Goal: Task Accomplishment & Management: Manage account settings

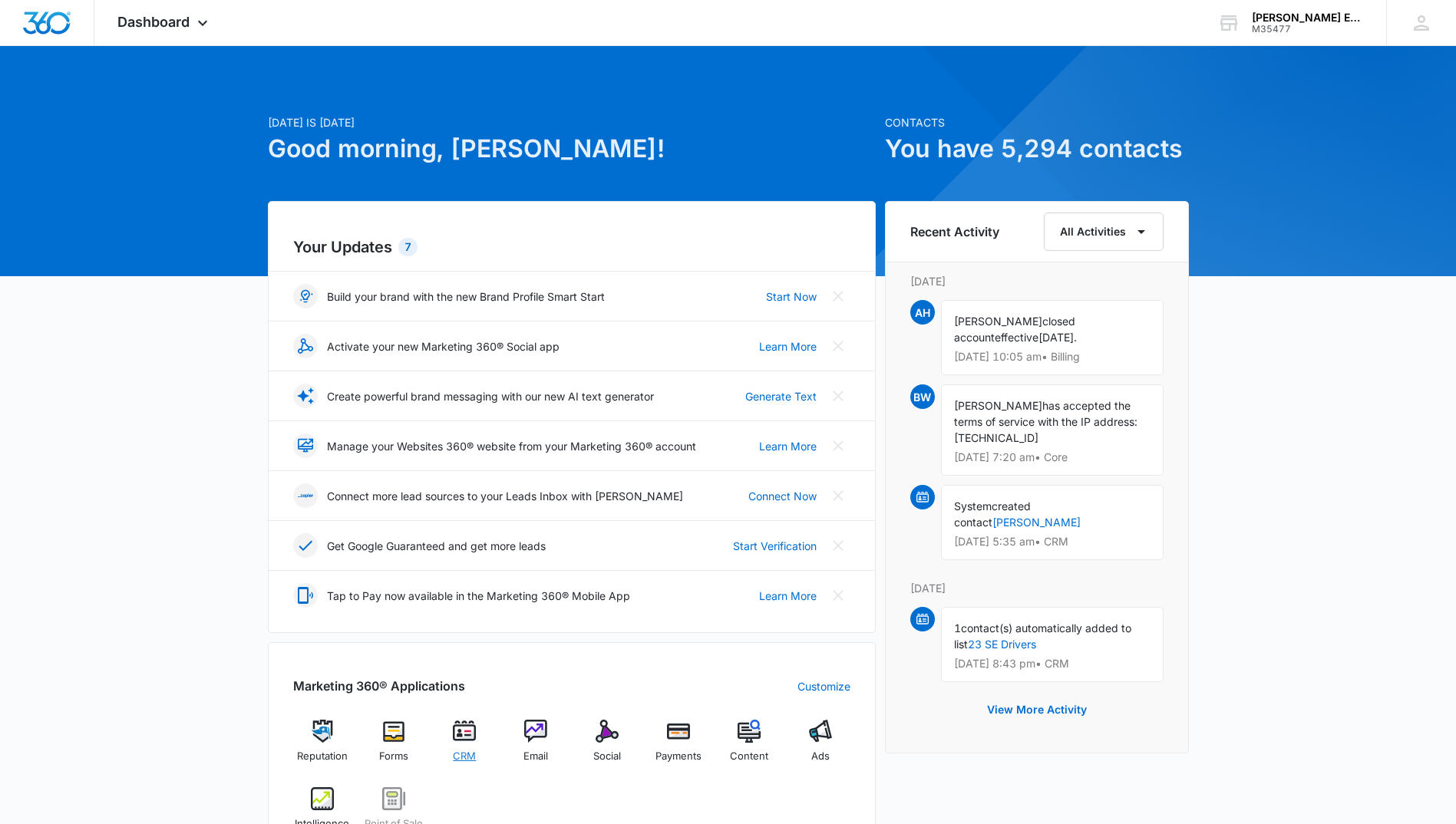
click at [451, 735] on div "CRM" at bounding box center [464, 747] width 59 height 55
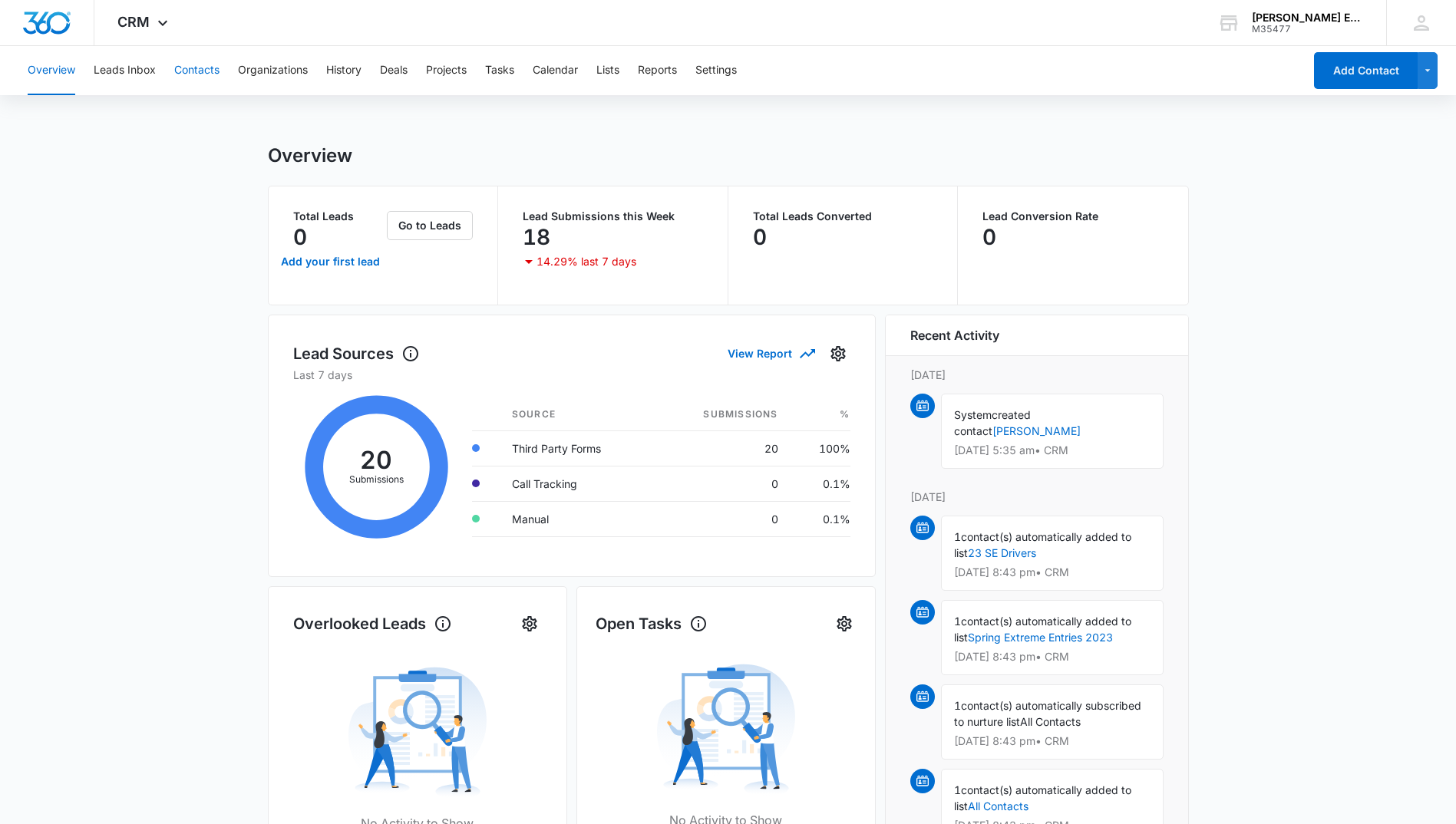
click at [198, 72] on button "Contacts" at bounding box center [197, 71] width 45 height 49
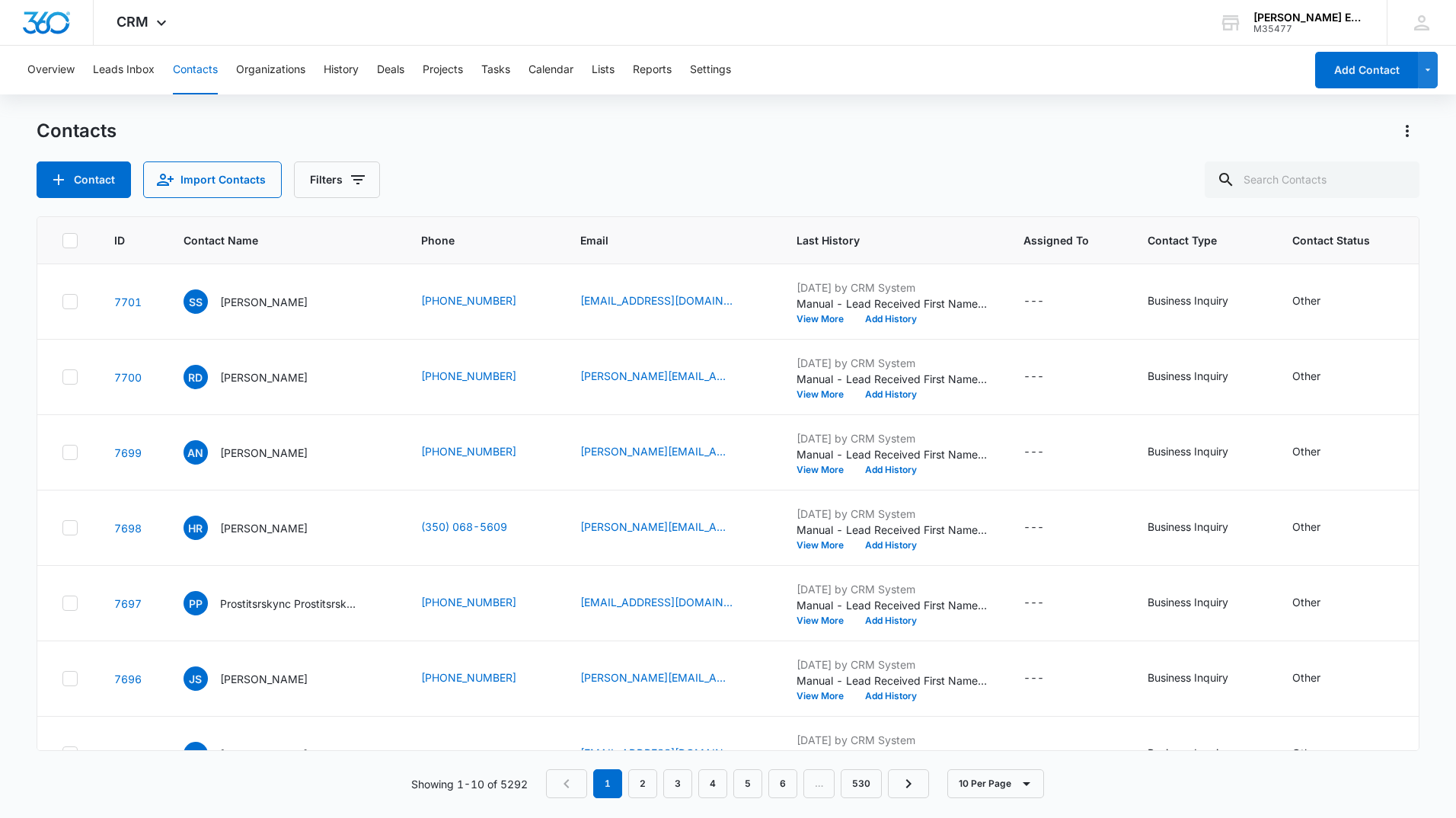
click at [66, 249] on th at bounding box center [66, 241] width 59 height 47
click at [69, 243] on icon at bounding box center [70, 241] width 9 height 7
click at [62, 241] on input "checkbox" at bounding box center [61, 240] width 1 height 1
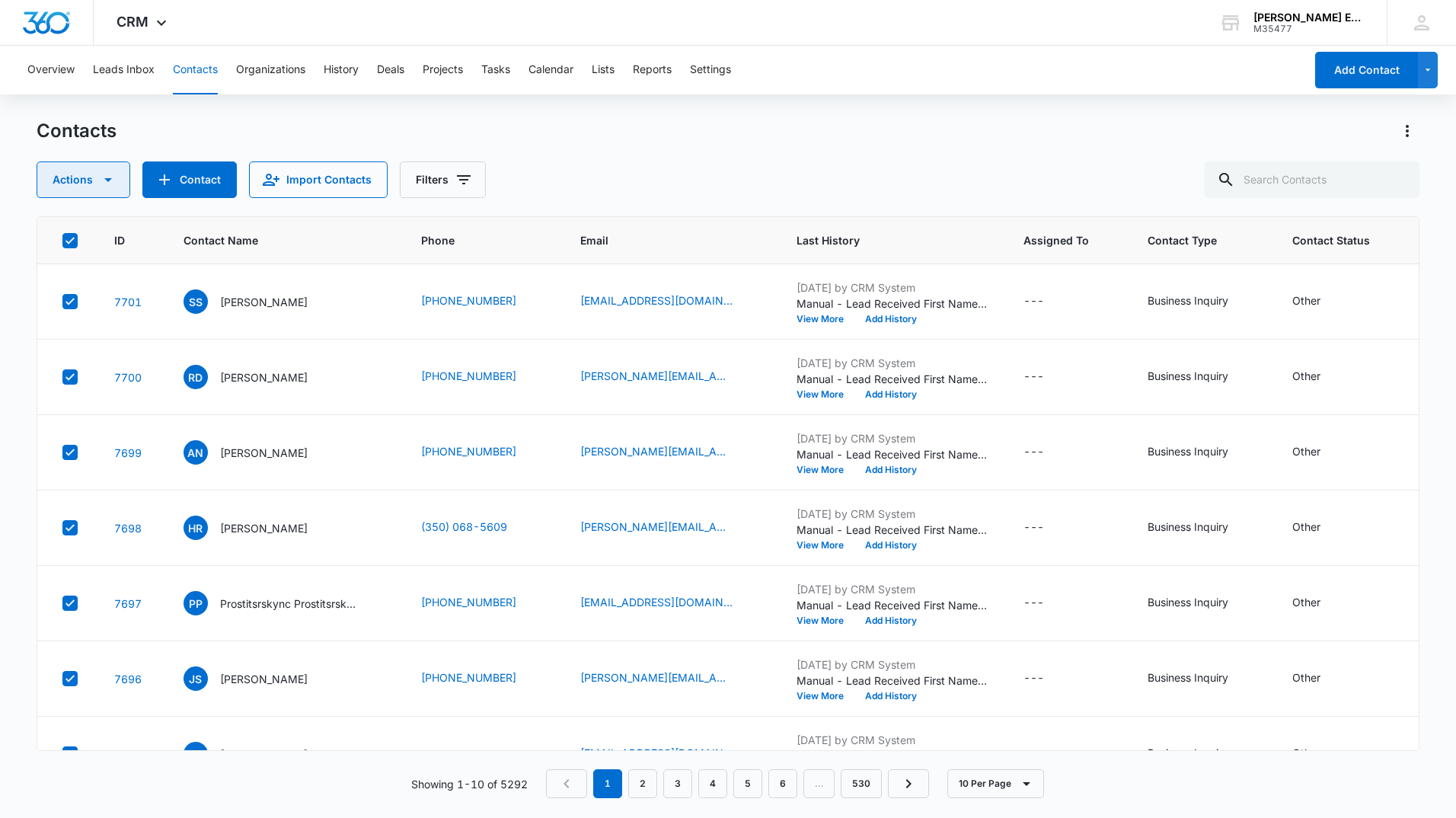
click at [99, 185] on icon "button" at bounding box center [108, 179] width 18 height 18
click at [95, 228] on div "Export" at bounding box center [90, 228] width 69 height 11
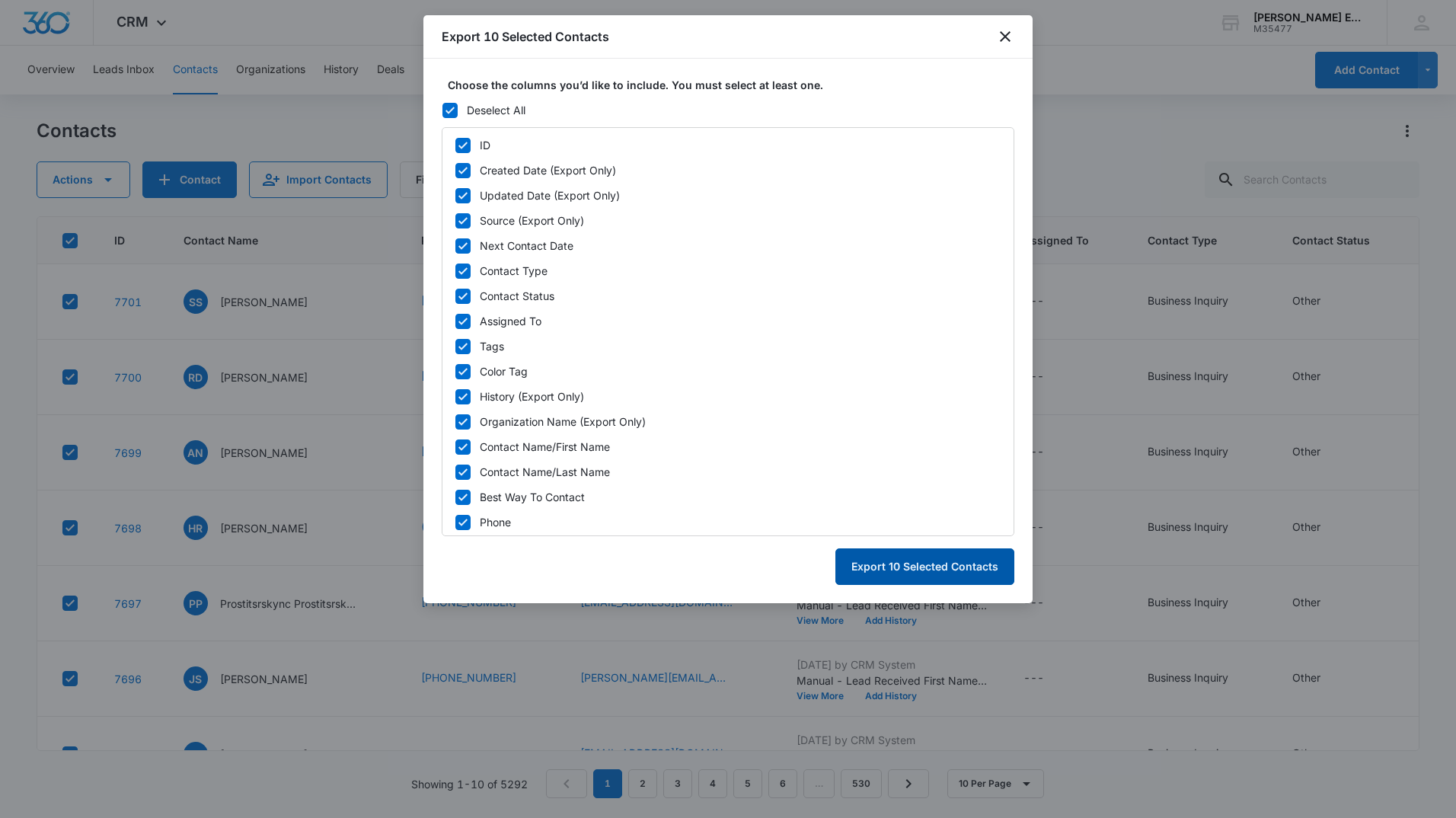
click at [933, 569] on button "Export 10 Selected Contacts" at bounding box center [924, 566] width 179 height 37
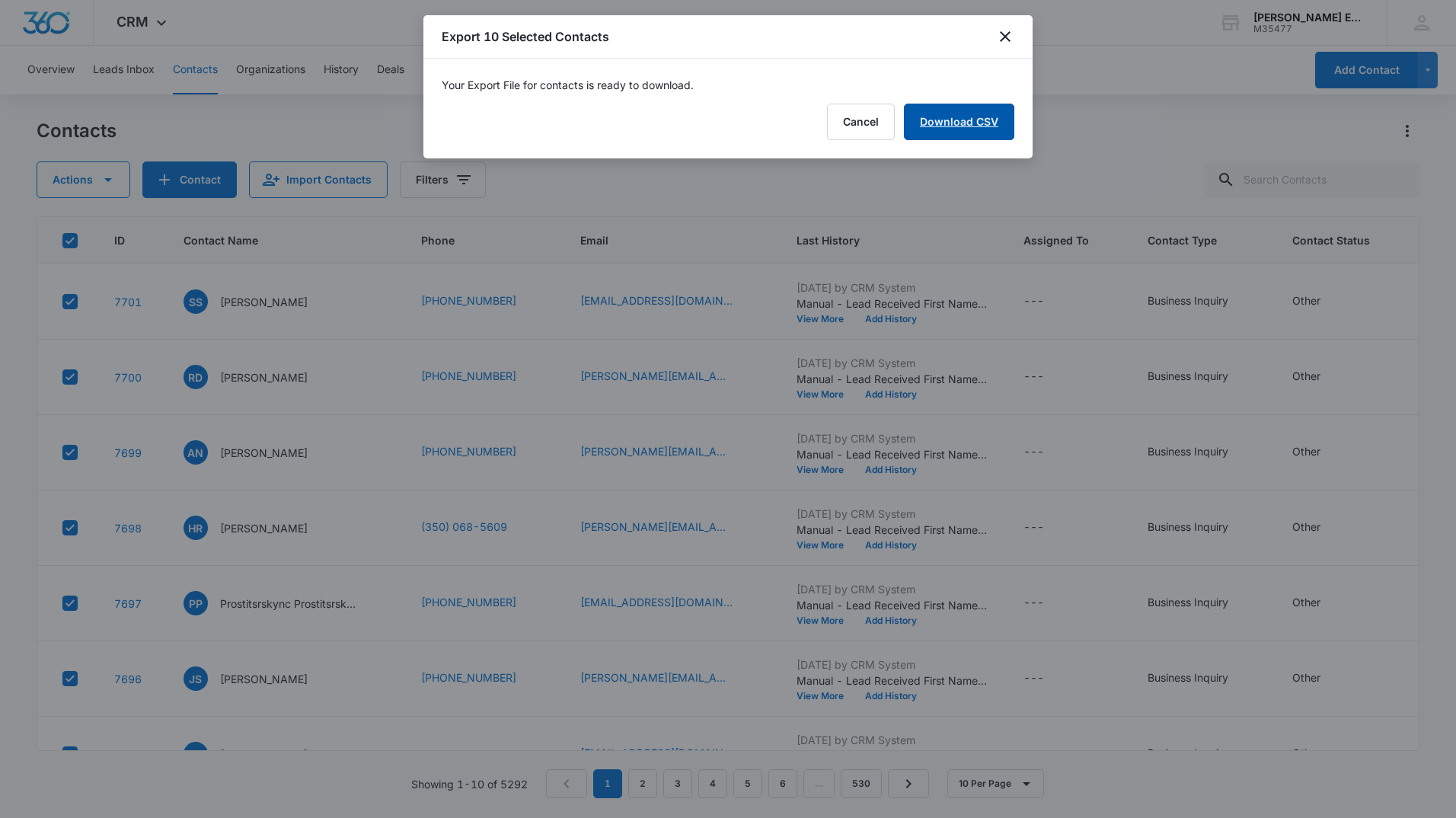
click at [975, 117] on link "Download CSV" at bounding box center [958, 122] width 110 height 37
click at [986, 115] on button "Finish" at bounding box center [982, 122] width 64 height 37
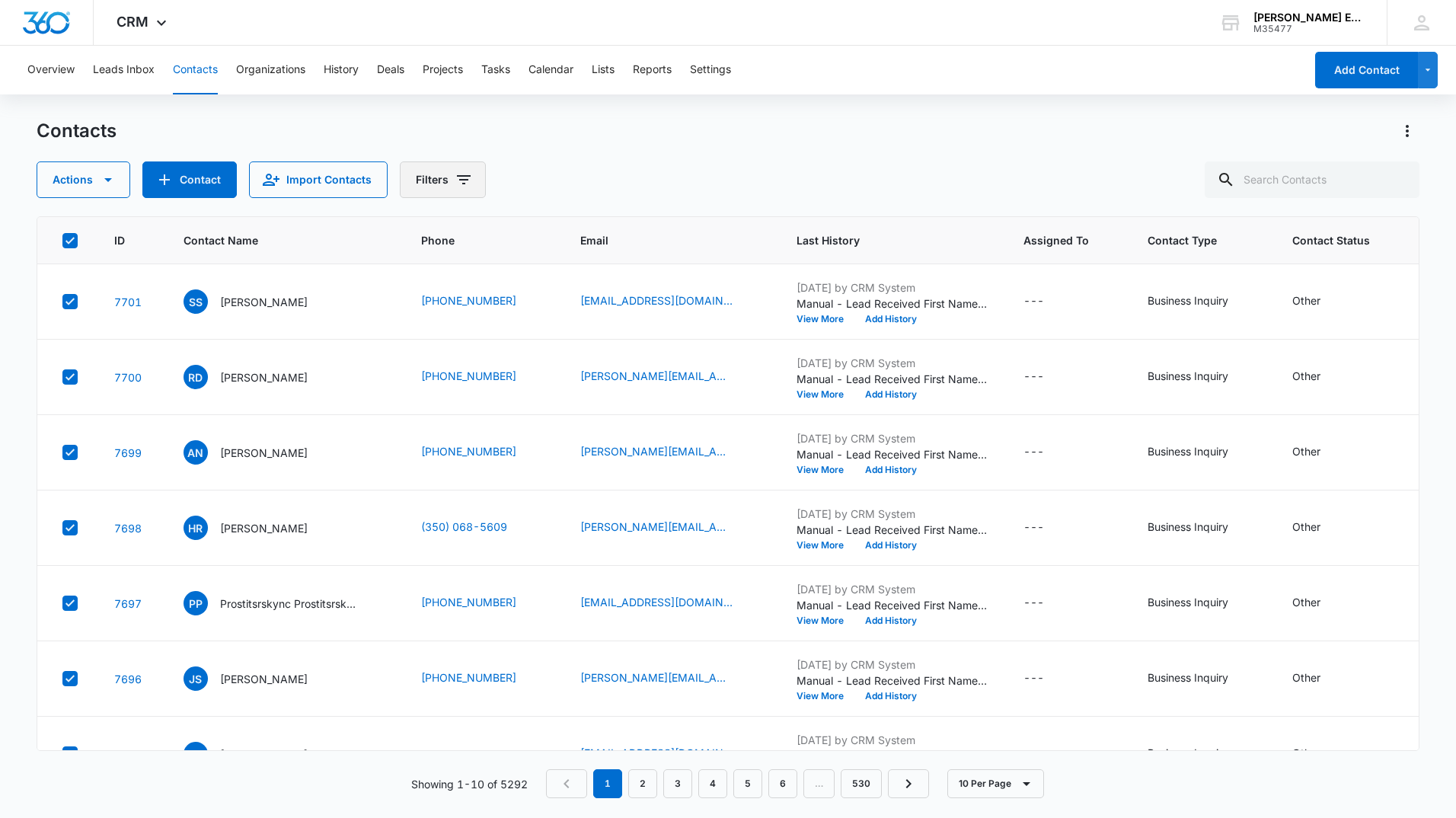
click at [454, 179] on icon "Filters" at bounding box center [463, 179] width 18 height 18
click at [725, 145] on div "Contacts Actions Contact Import Contacts Filters" at bounding box center [728, 159] width 1383 height 79
click at [90, 185] on button "Actions" at bounding box center [84, 179] width 94 height 37
click at [249, 124] on div "Contacts" at bounding box center [728, 131] width 1383 height 24
click at [70, 237] on icon at bounding box center [69, 240] width 14 height 14
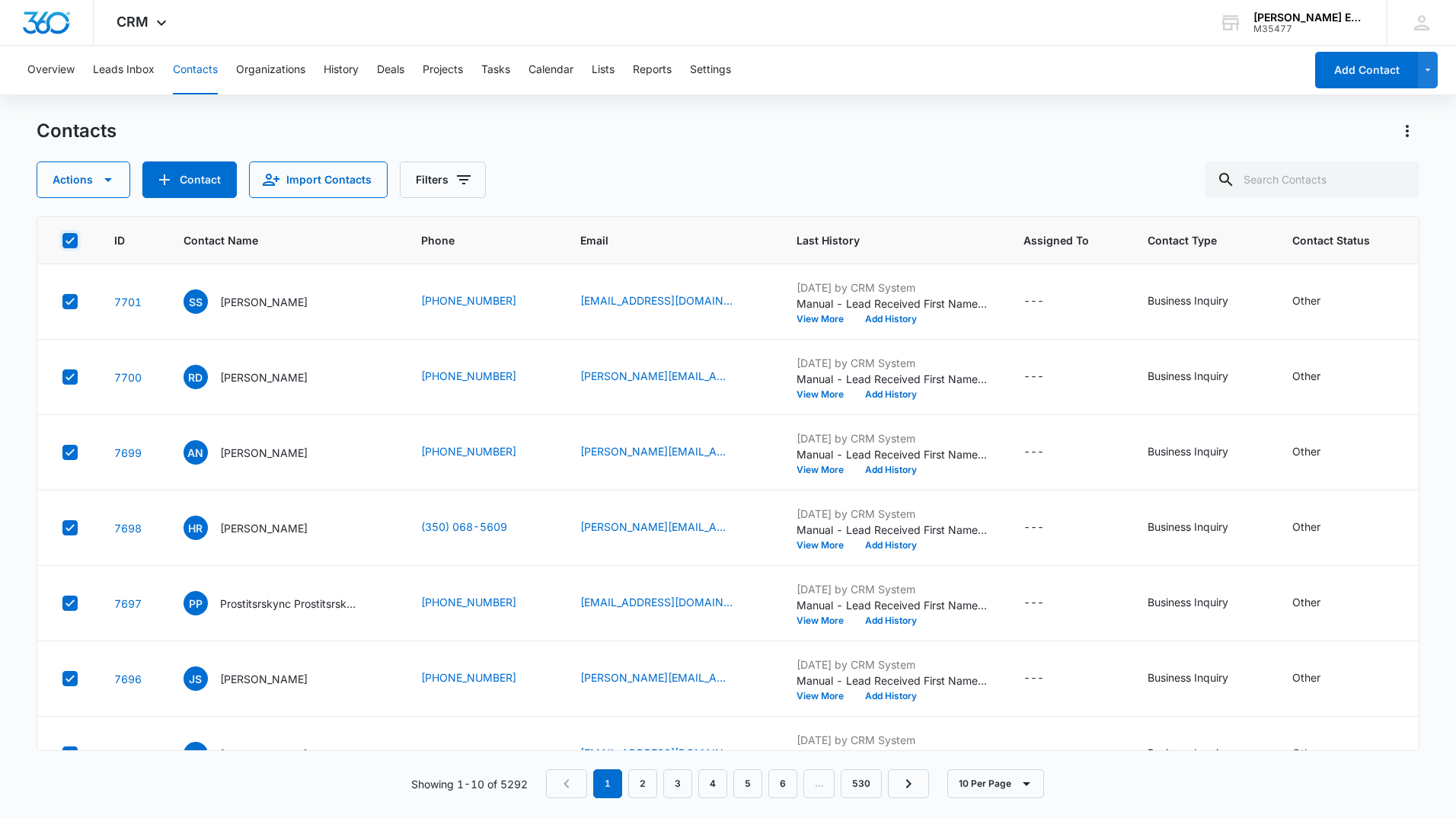
click at [62, 240] on input "checkbox" at bounding box center [61, 240] width 1 height 1
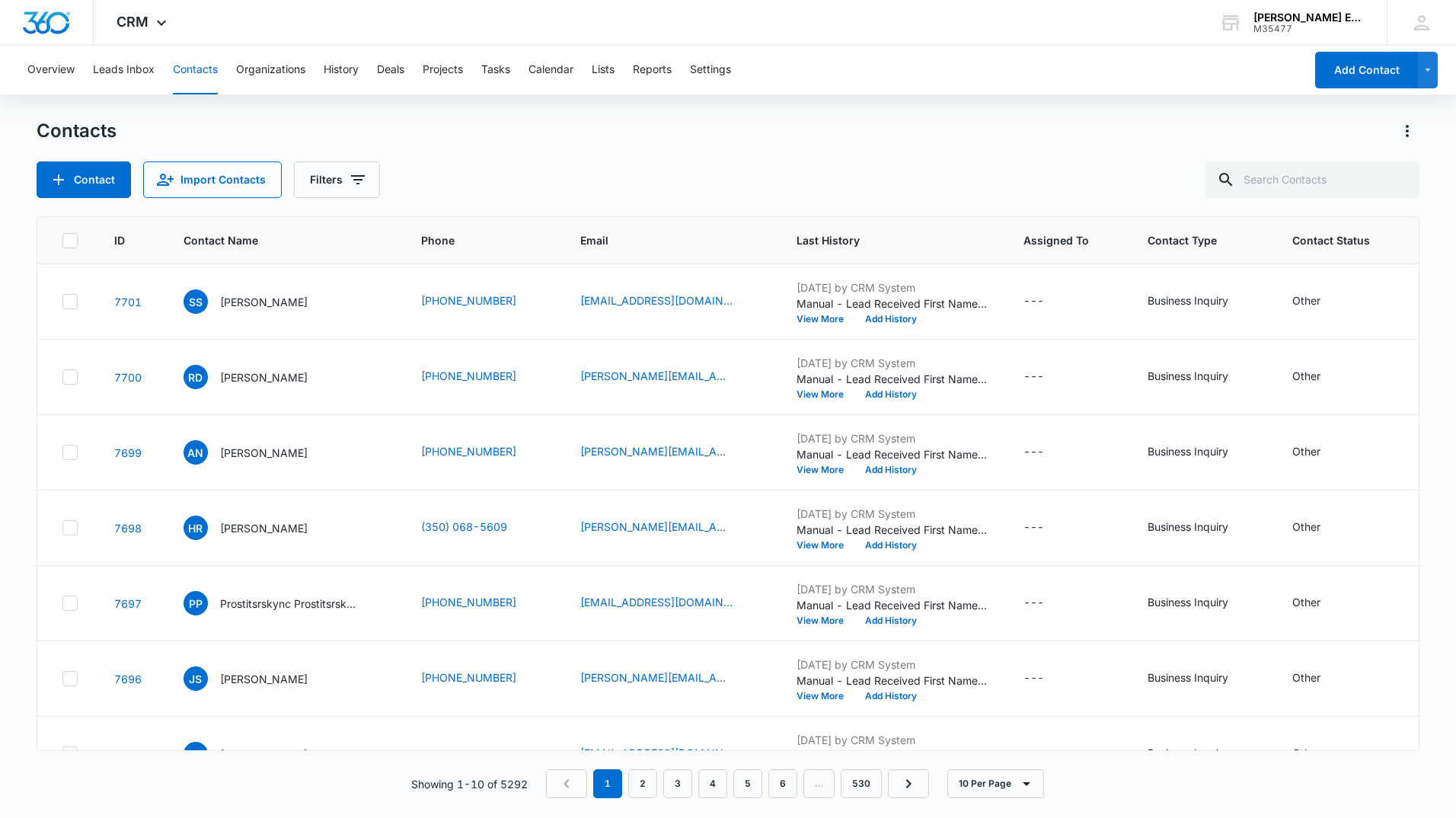
click at [73, 237] on icon at bounding box center [70, 241] width 9 height 7
click at [62, 240] on input "checkbox" at bounding box center [61, 240] width 1 height 1
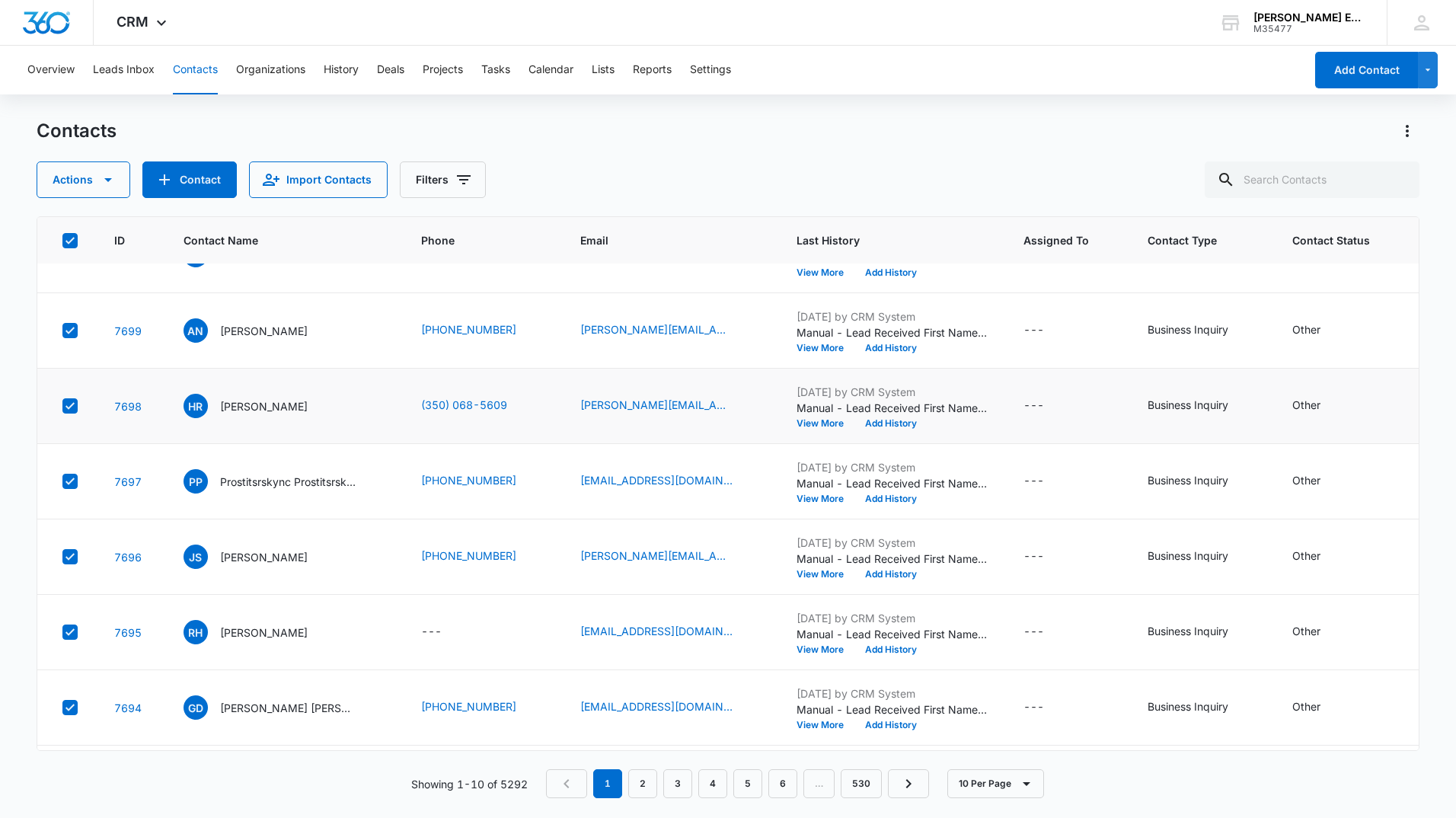
scroll to position [279, 0]
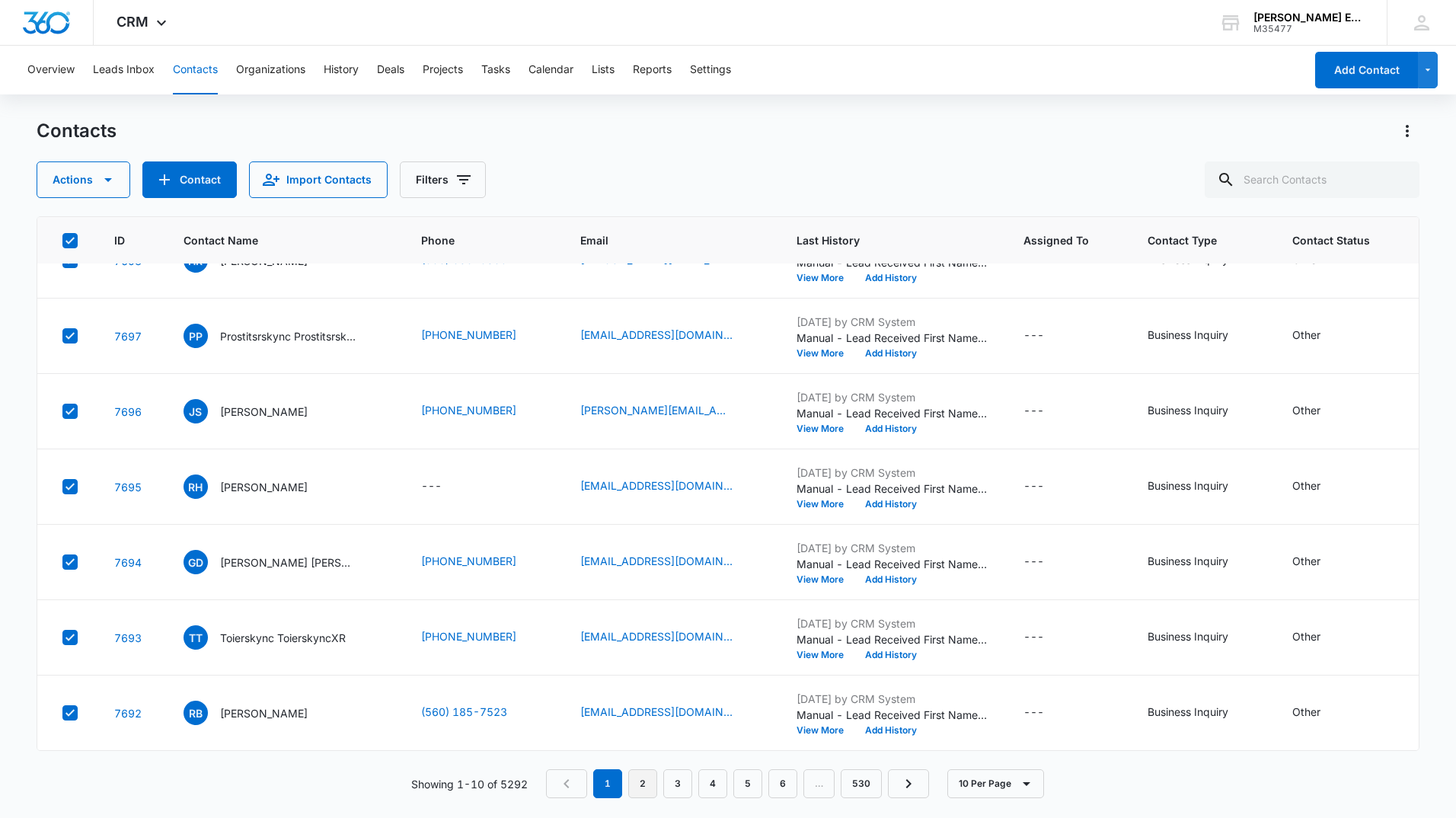
click at [643, 797] on div "Contacts Actions Contact Import Contacts Filters ID Contact Name Phone Email La…" at bounding box center [728, 468] width 1383 height 698
click at [644, 790] on link "2" at bounding box center [643, 784] width 29 height 29
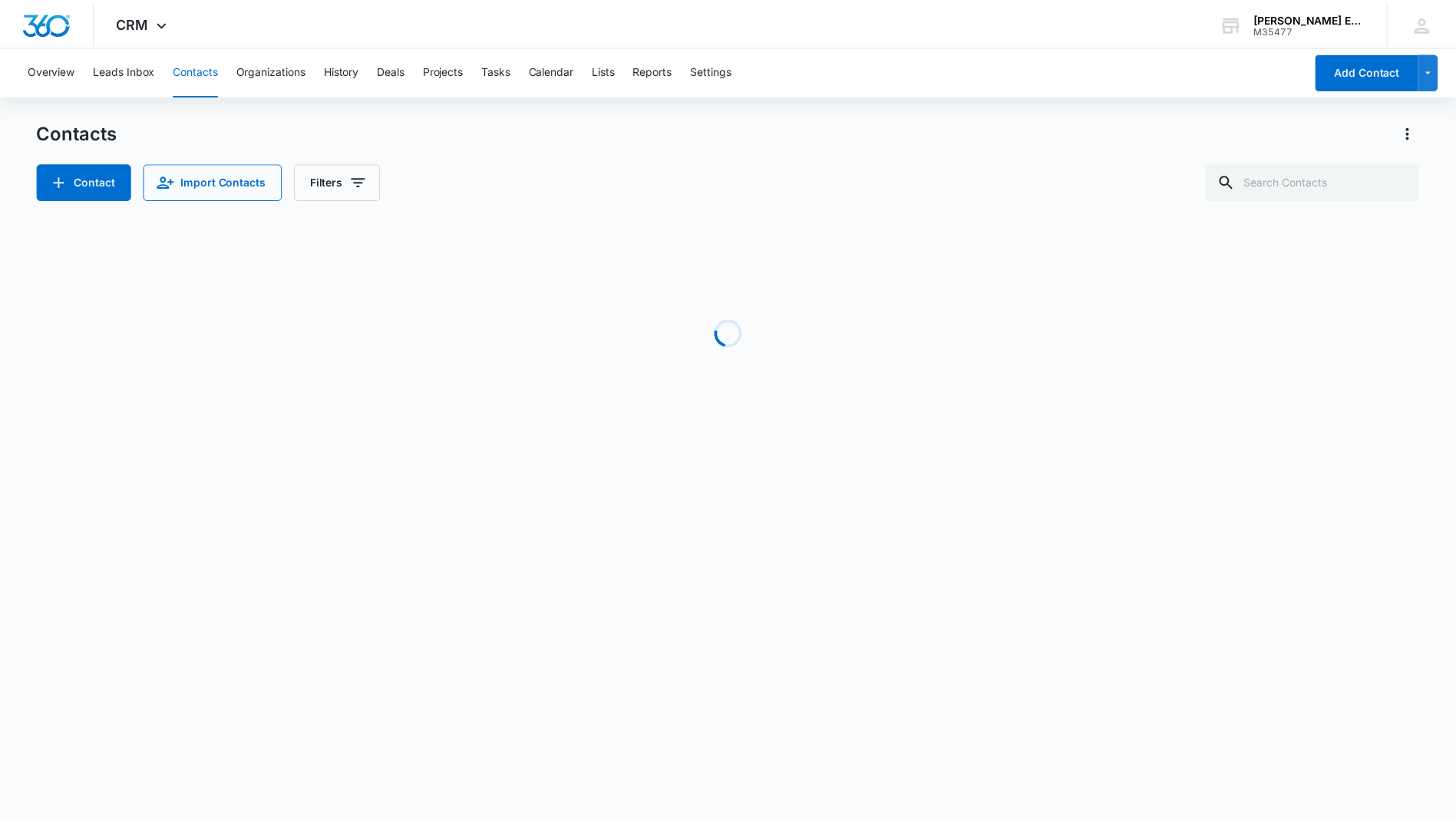
scroll to position [0, 0]
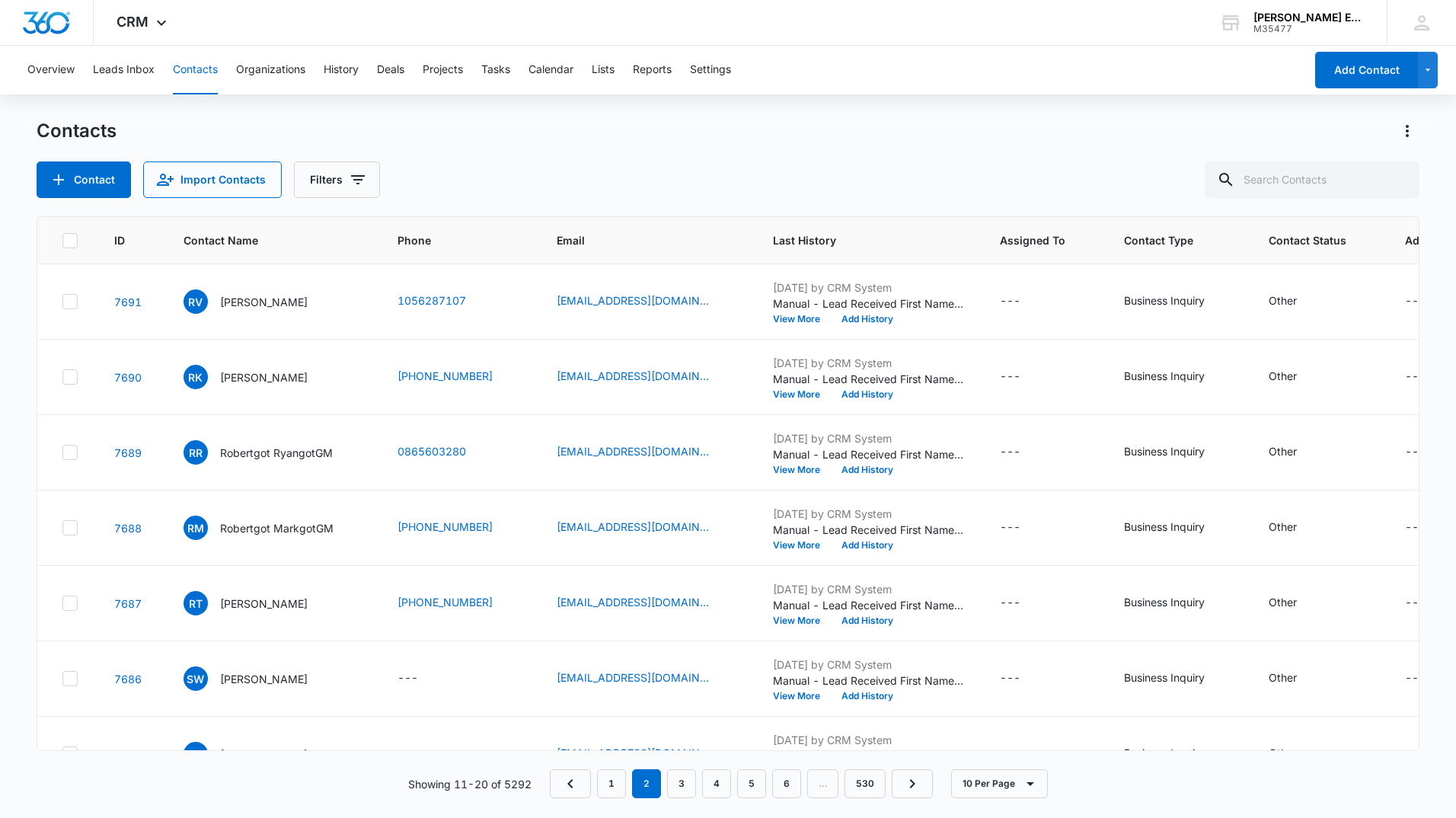
click at [67, 247] on div at bounding box center [69, 240] width 15 height 15
click at [62, 241] on input "checkbox" at bounding box center [61, 240] width 1 height 1
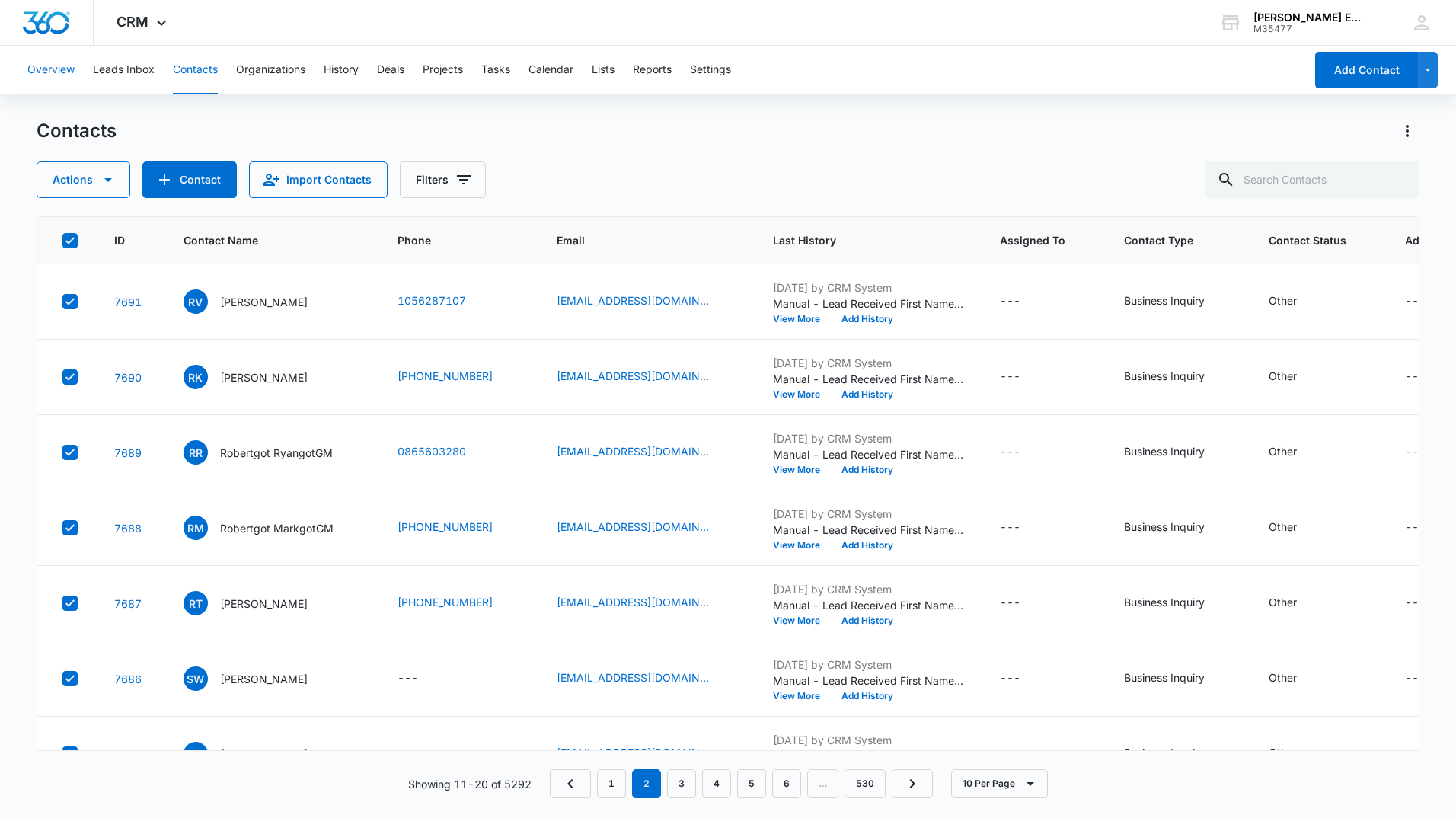
click at [38, 71] on button "Overview" at bounding box center [50, 70] width 47 height 49
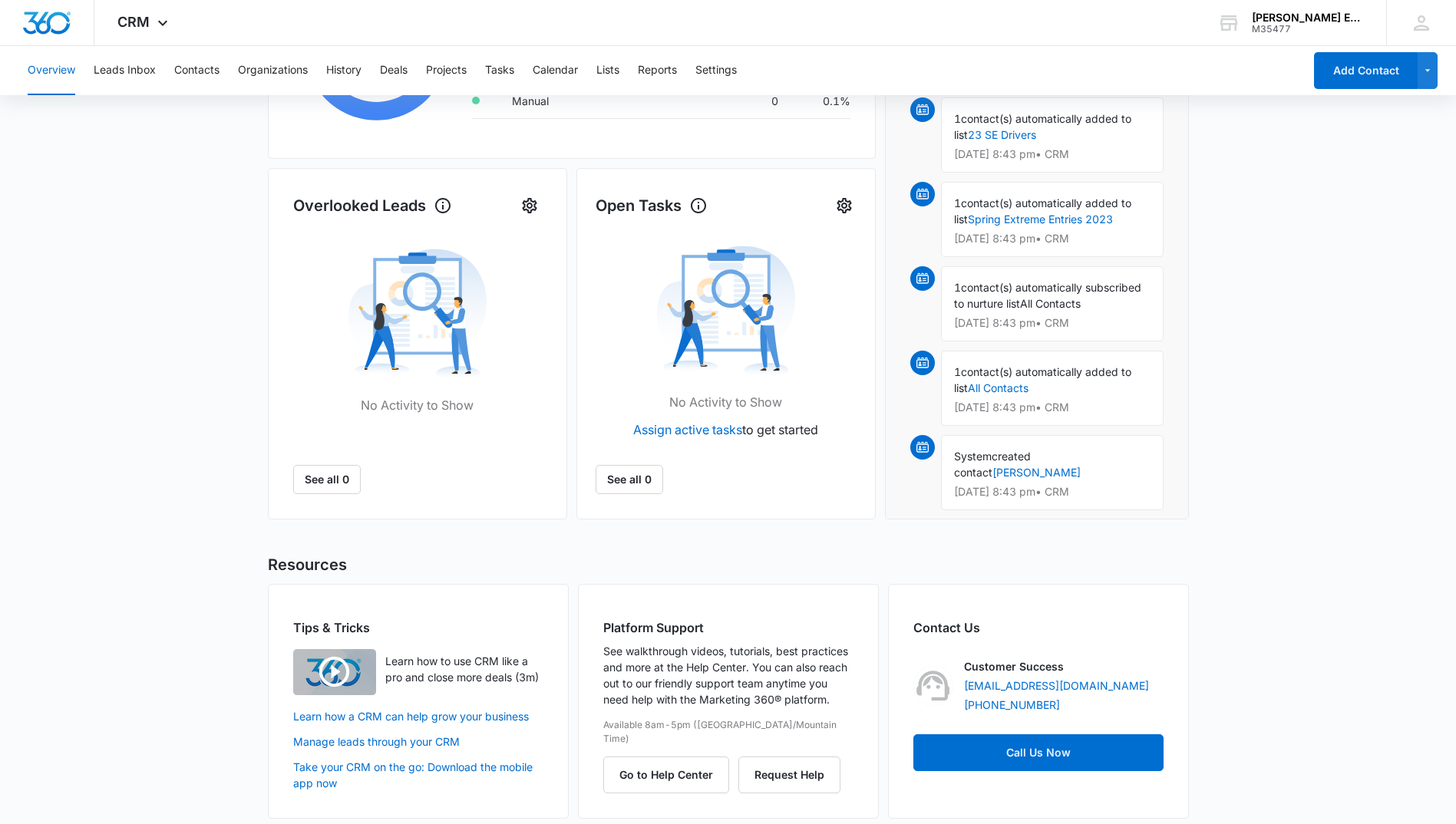
scroll to position [429, 0]
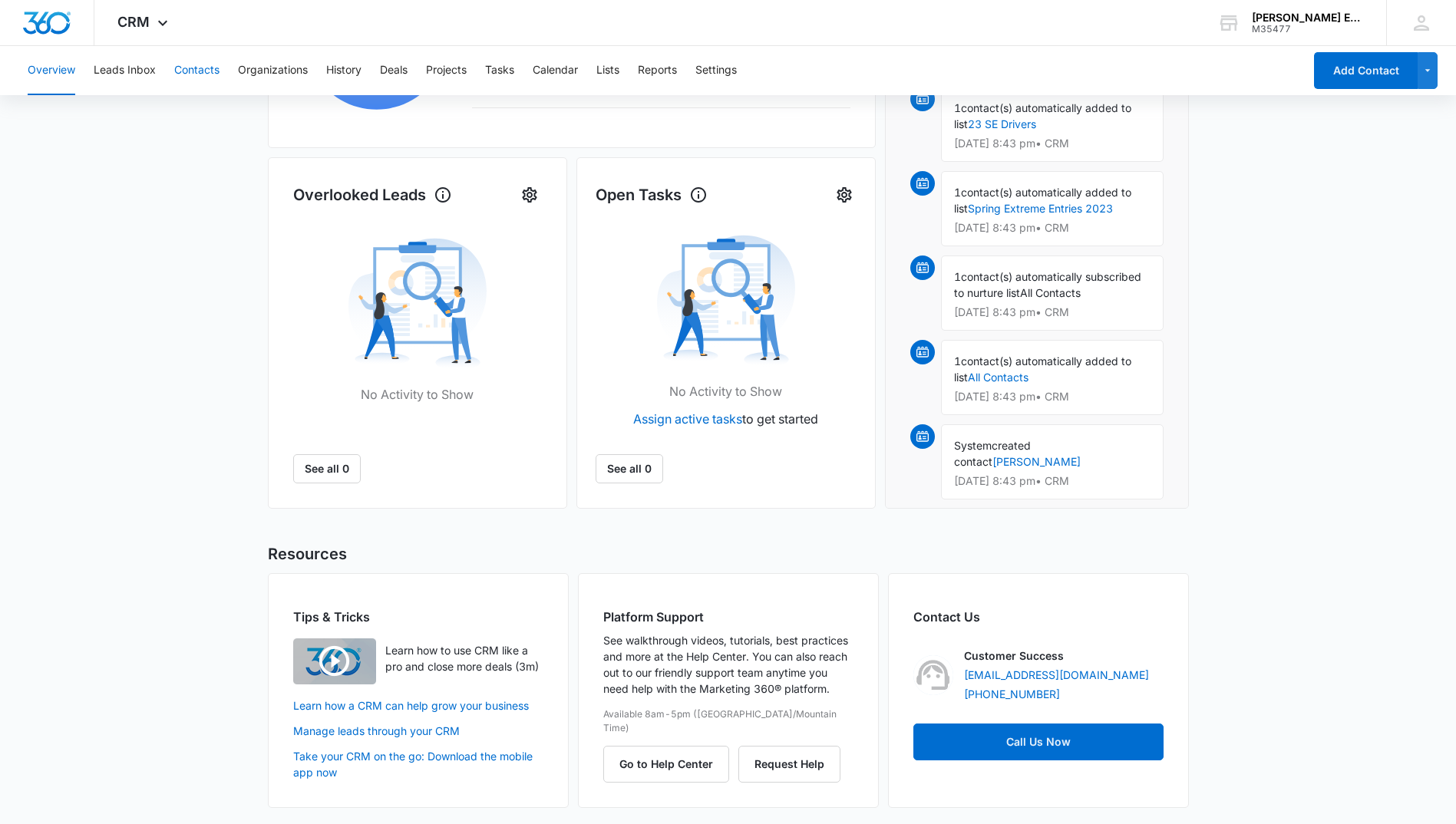
click at [201, 66] on button "Contacts" at bounding box center [197, 71] width 45 height 49
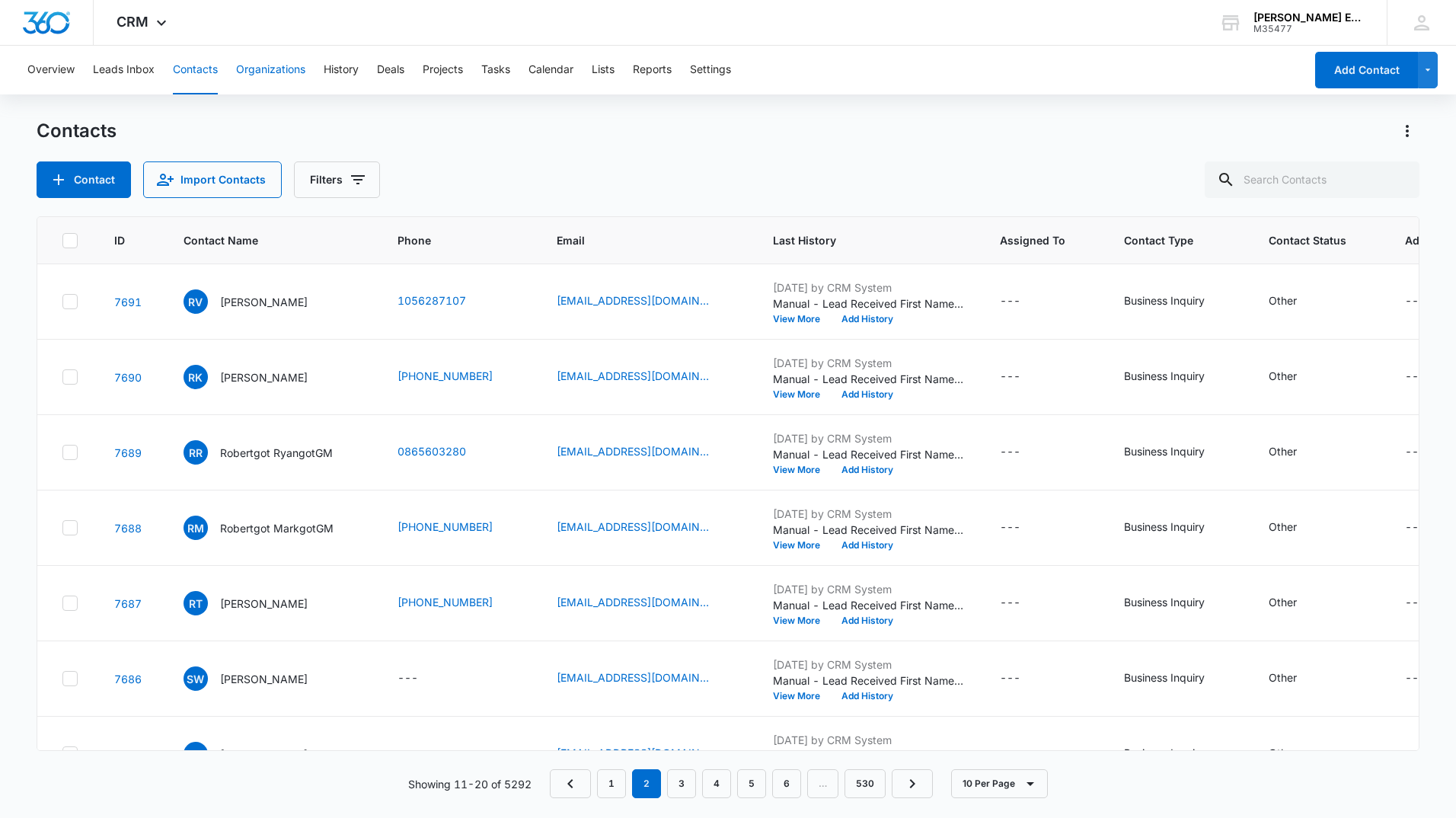
click at [269, 70] on button "Organizations" at bounding box center [270, 70] width 69 height 49
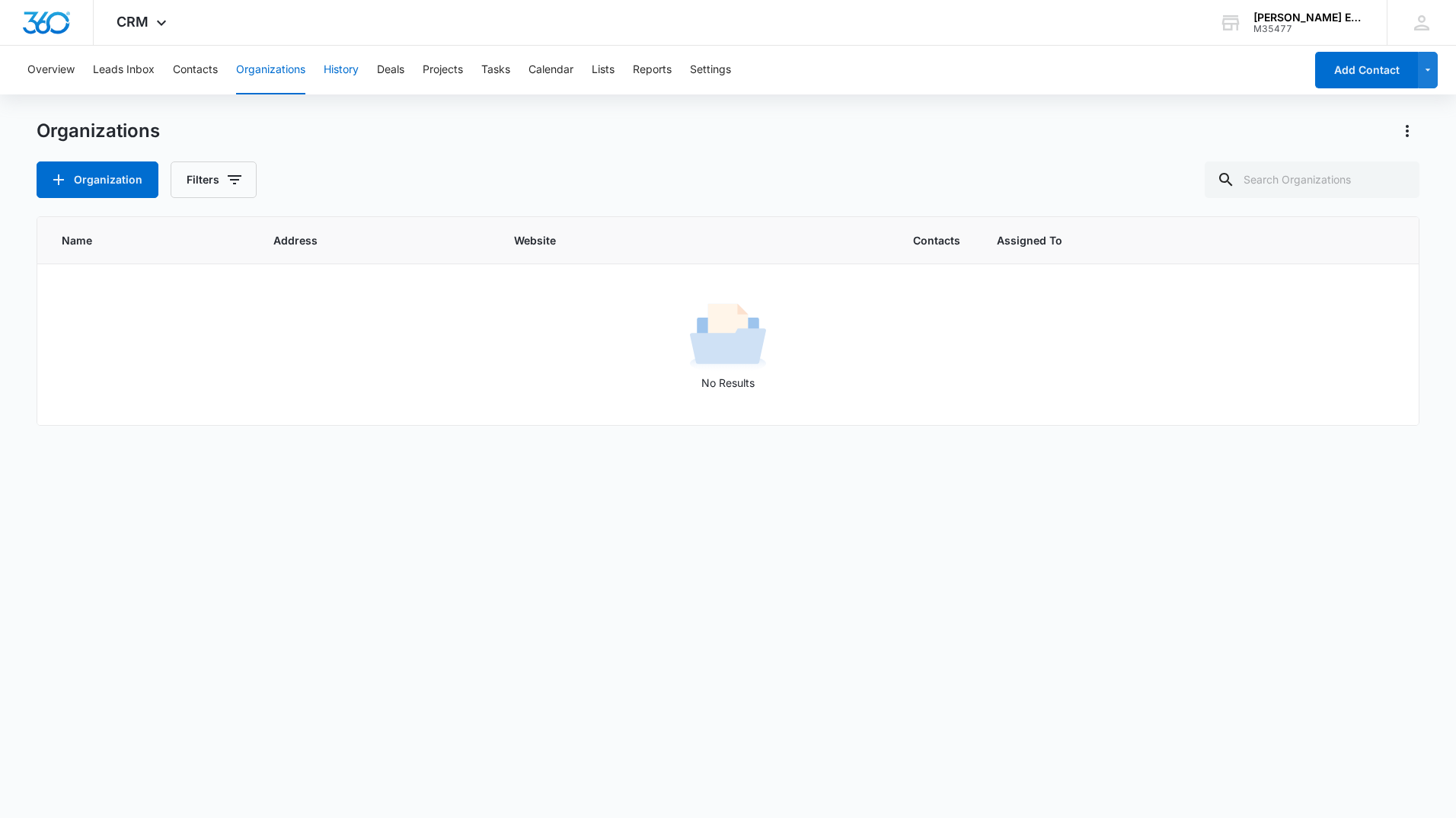
click at [338, 69] on button "History" at bounding box center [341, 70] width 35 height 49
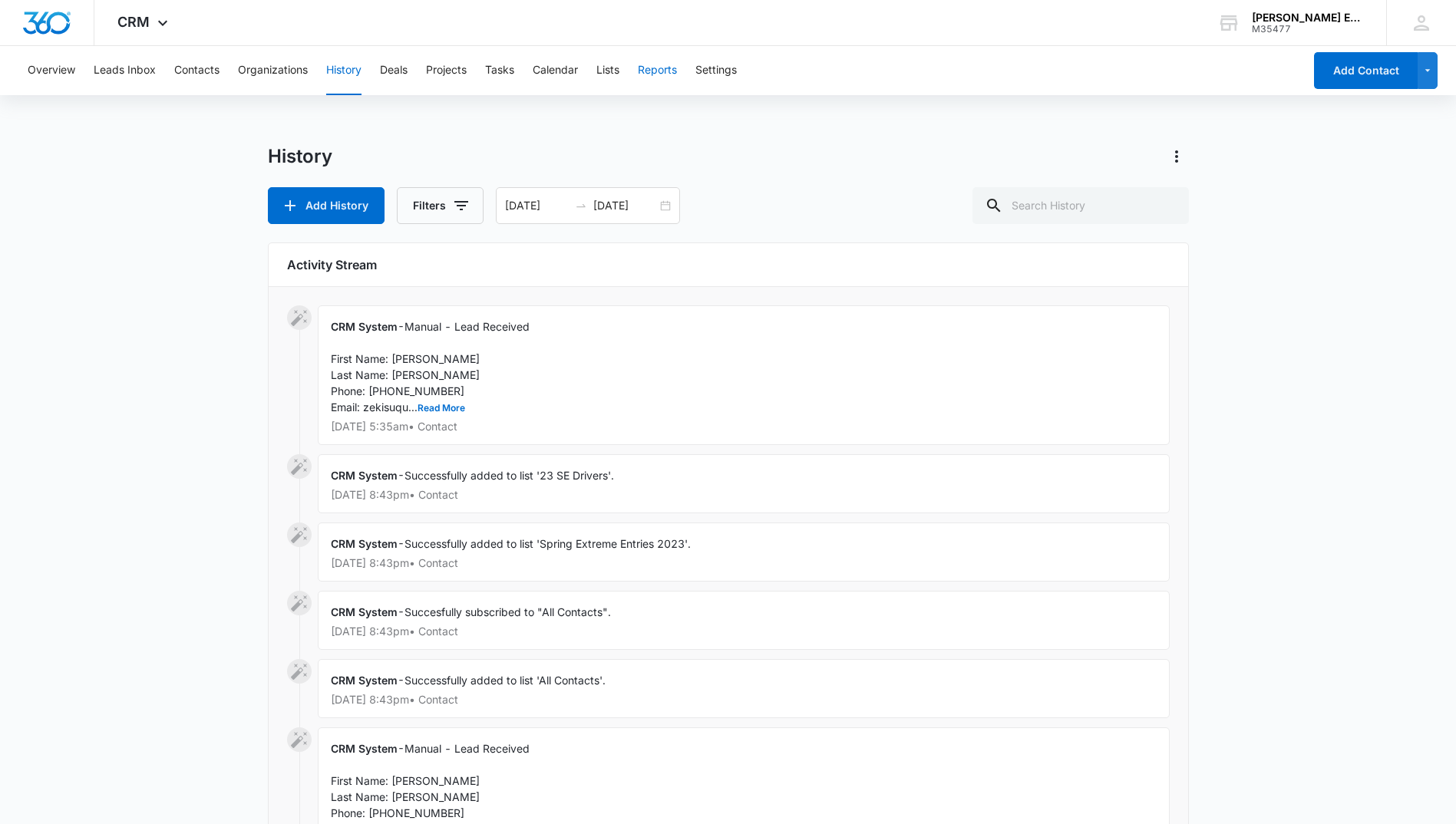
click at [673, 71] on button "Reports" at bounding box center [657, 71] width 39 height 49
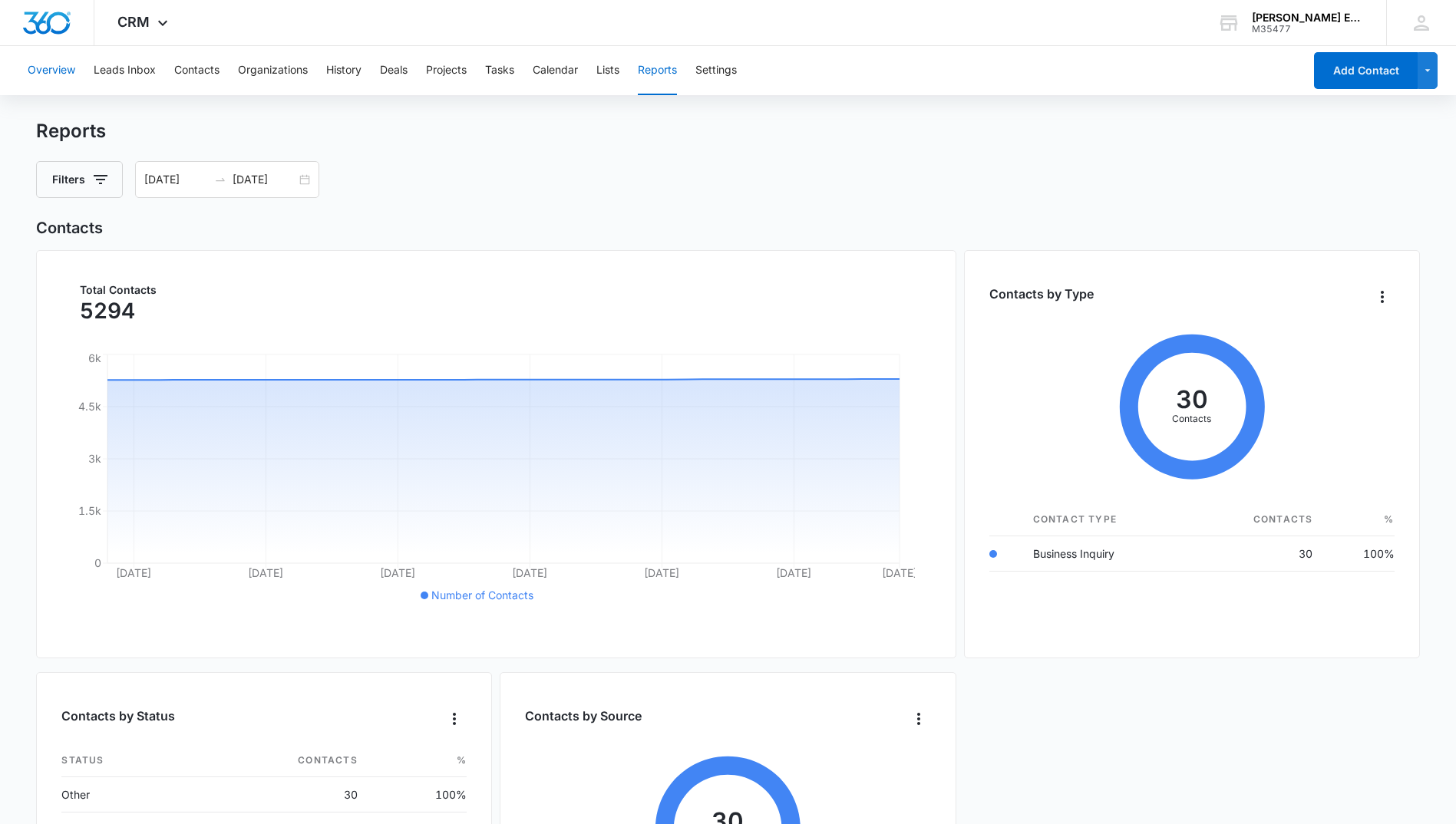
click at [57, 65] on button "Overview" at bounding box center [51, 71] width 47 height 49
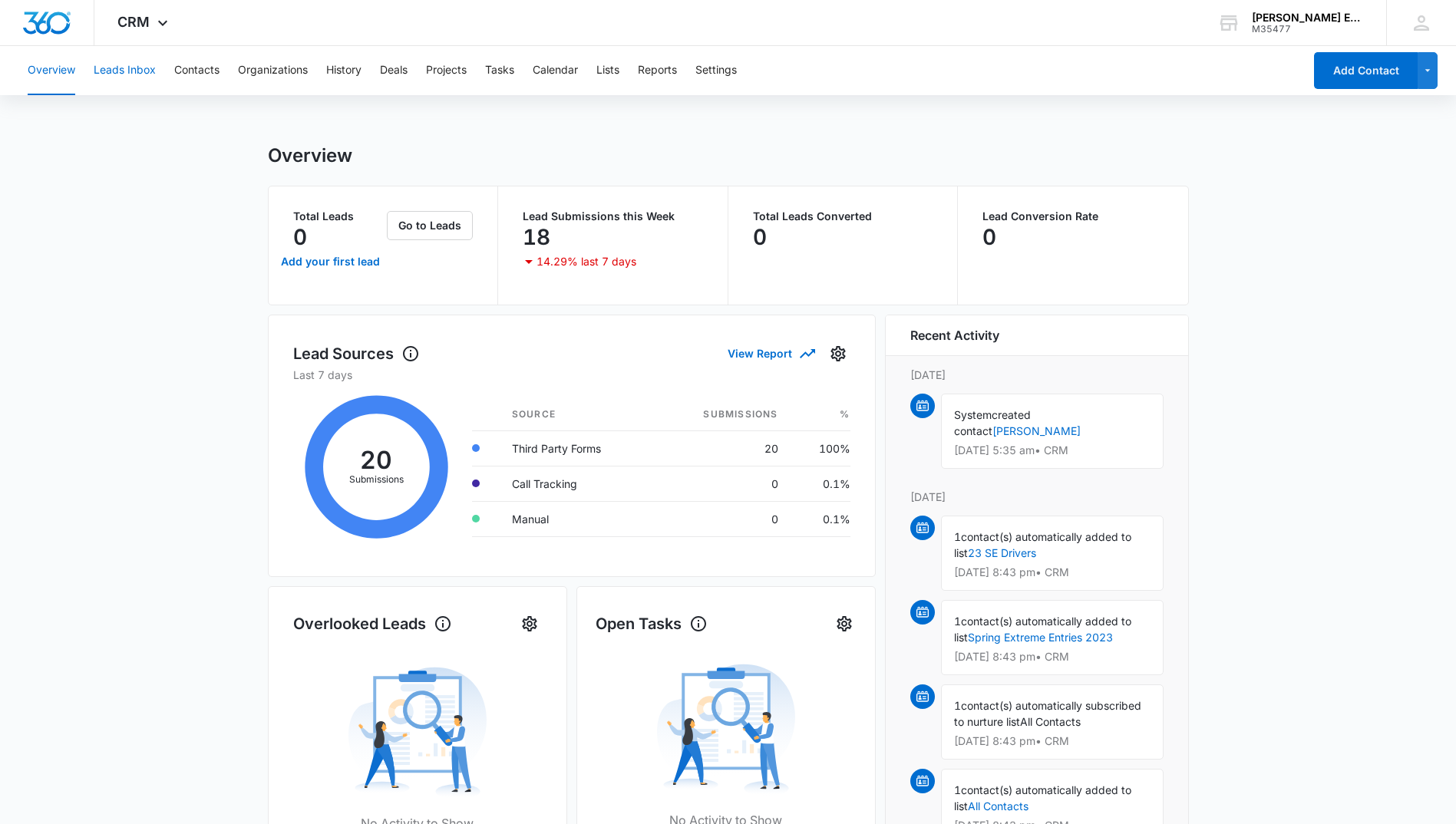
click at [145, 74] on button "Leads Inbox" at bounding box center [125, 71] width 62 height 49
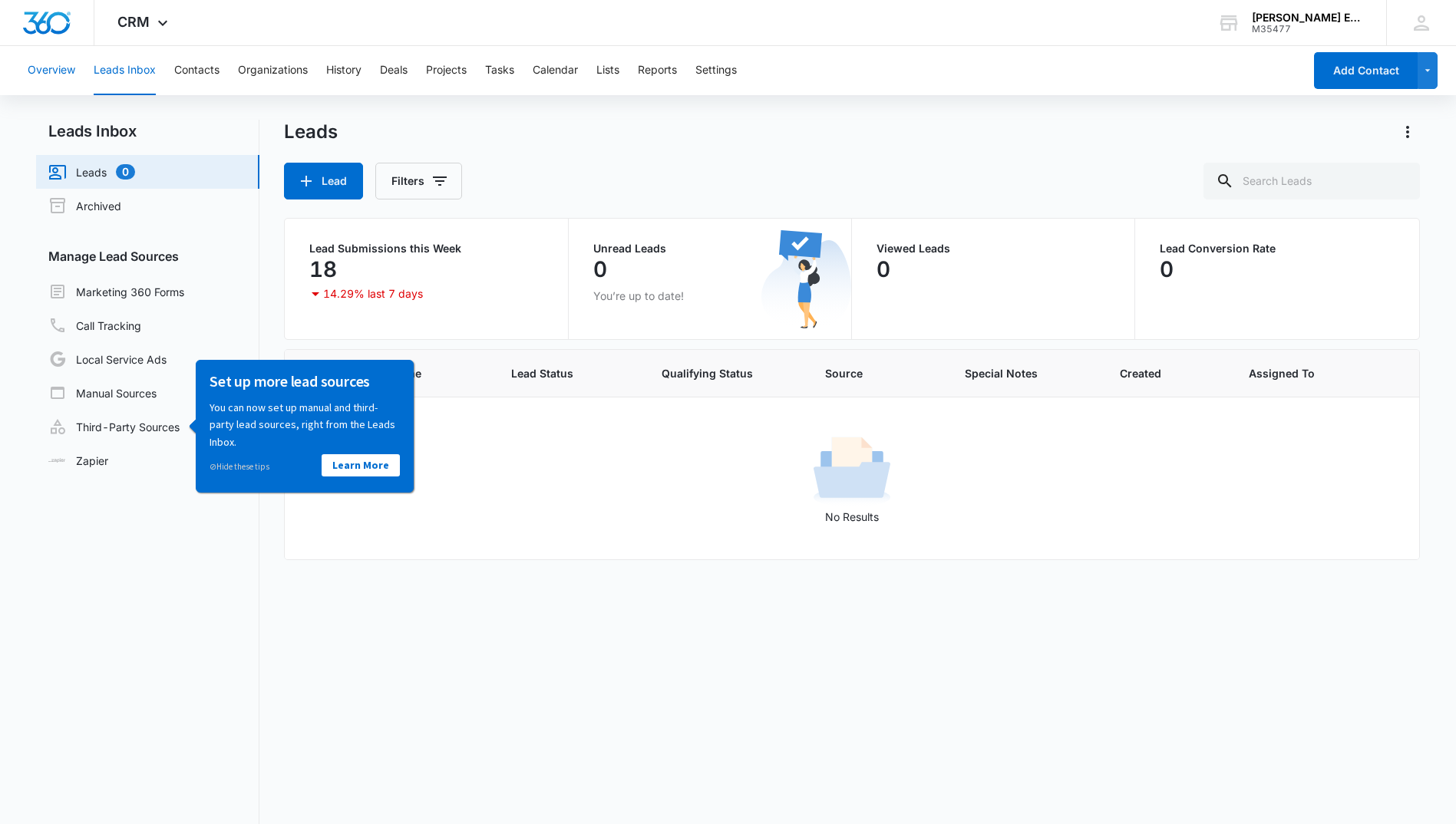
click at [53, 74] on button "Overview" at bounding box center [51, 71] width 47 height 49
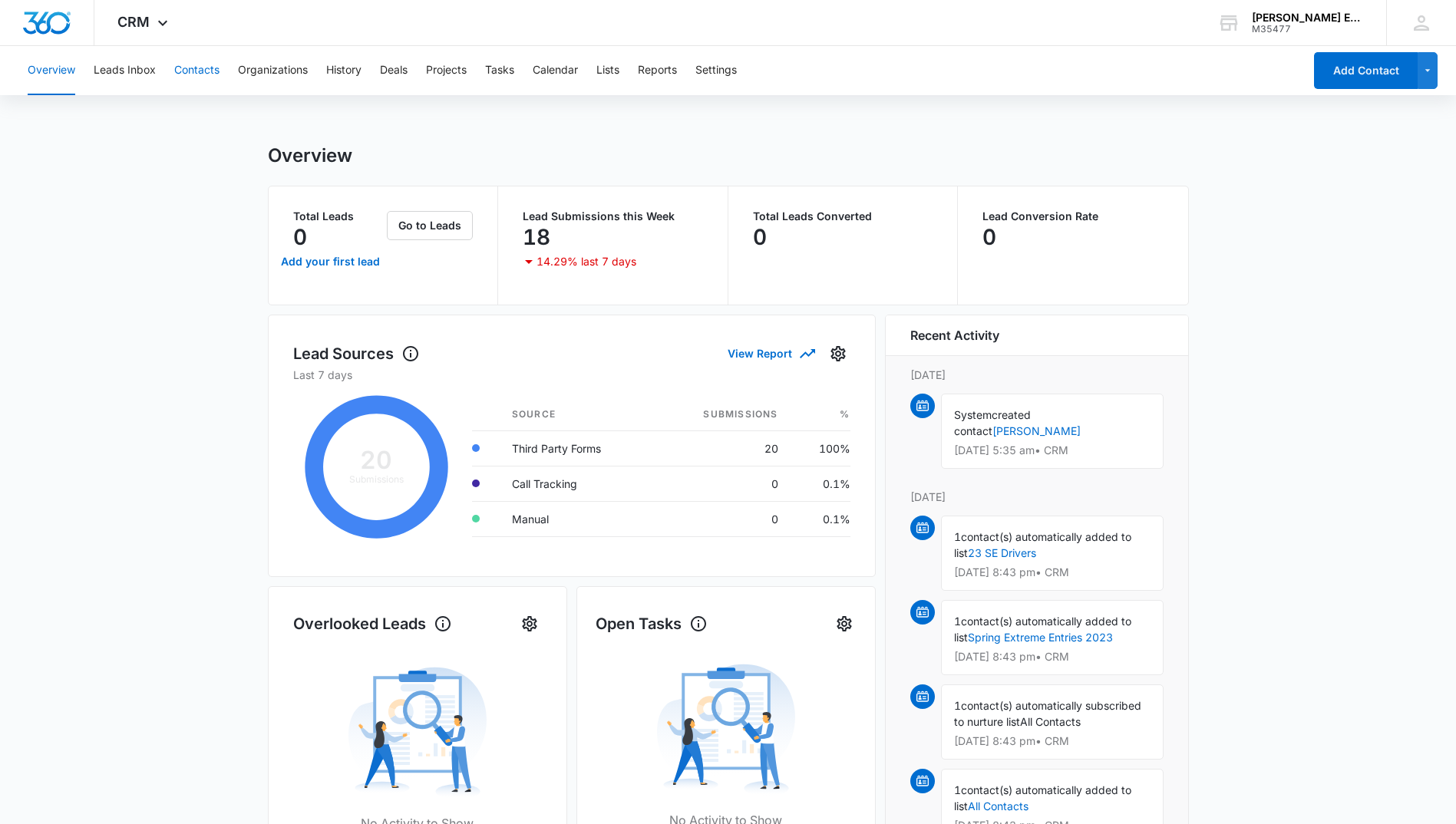
click at [184, 66] on button "Contacts" at bounding box center [197, 71] width 45 height 49
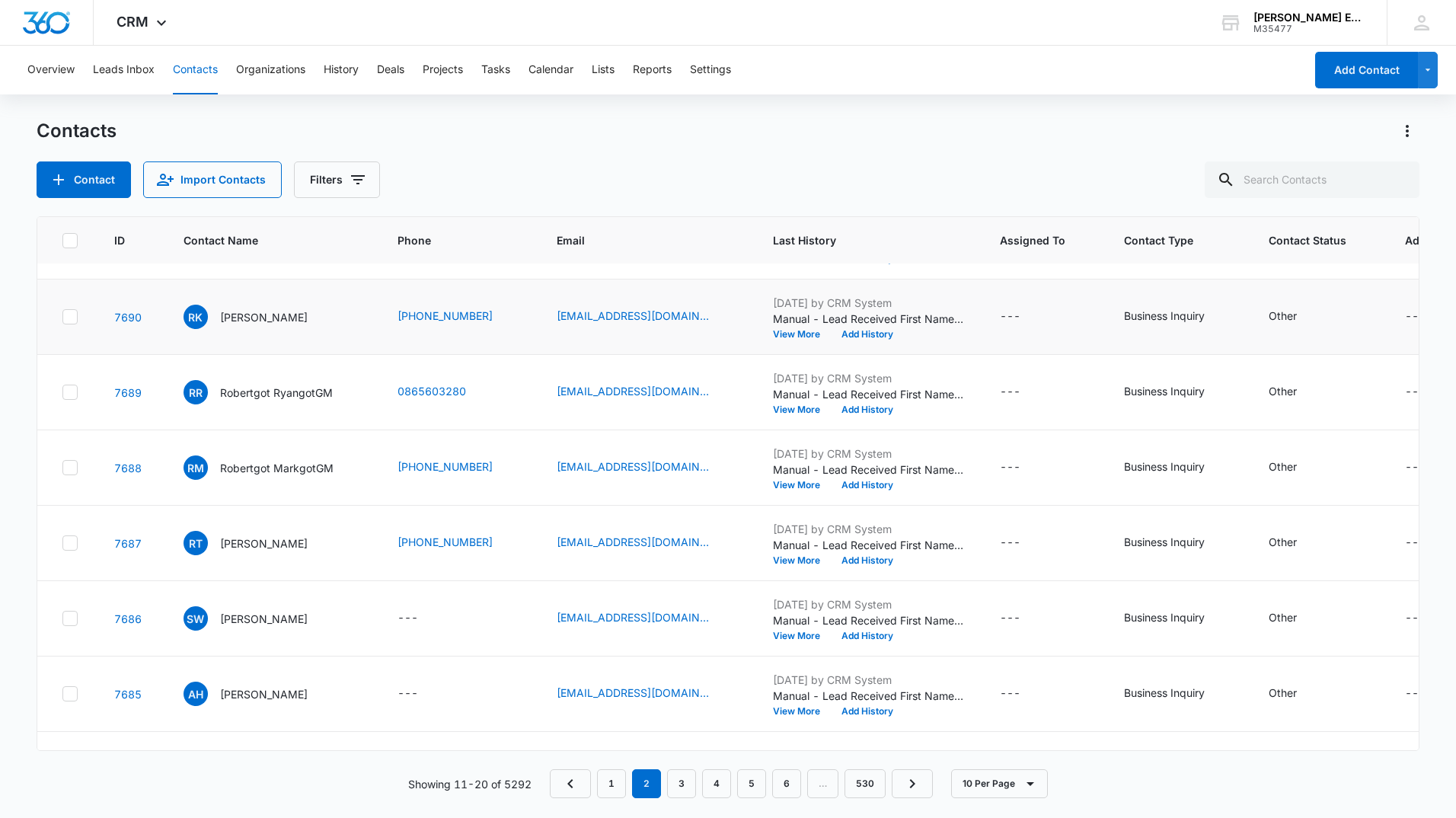
scroll to position [279, 0]
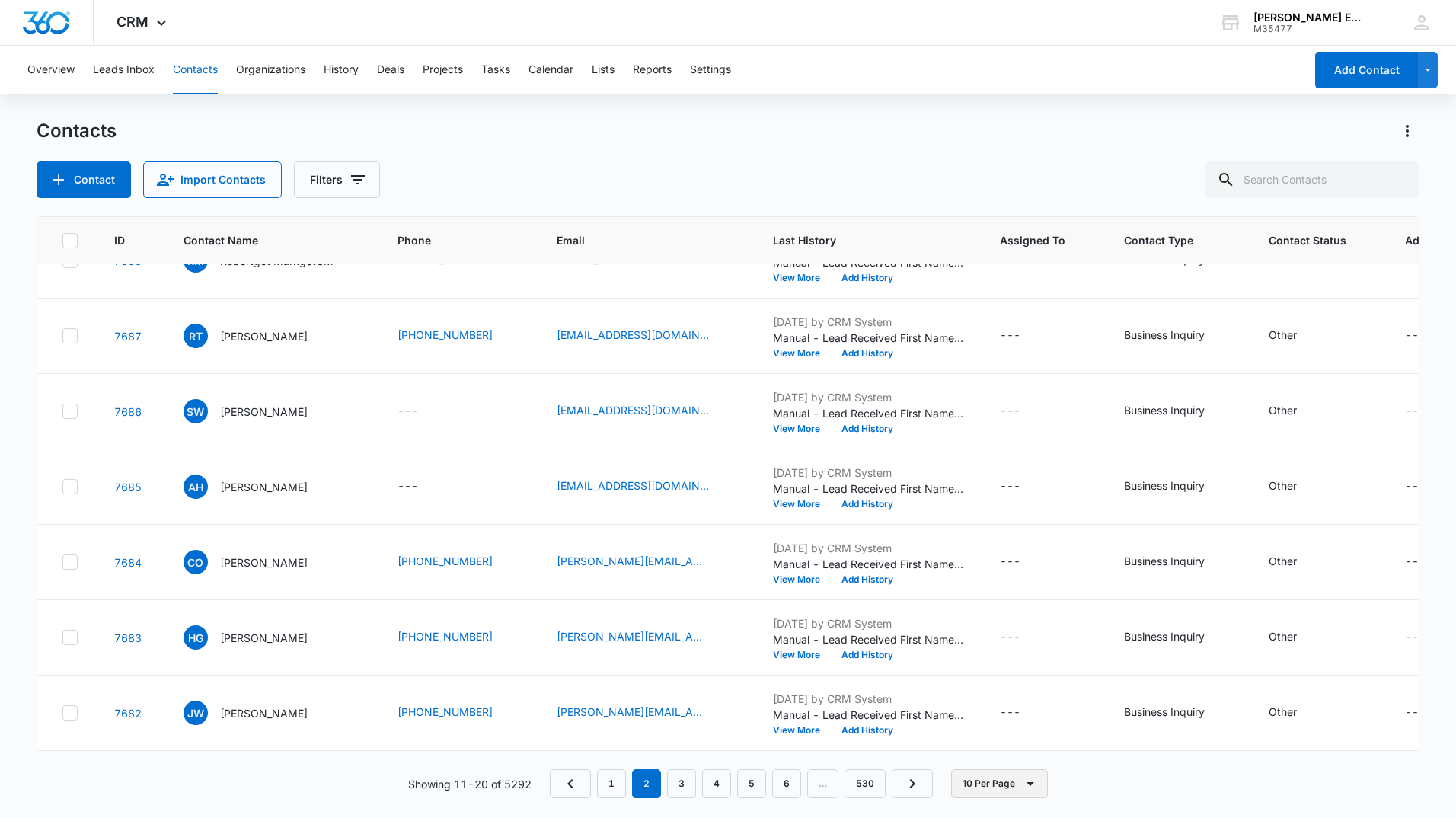
click at [1033, 781] on icon "button" at bounding box center [1030, 784] width 18 height 18
click at [1019, 739] on div "50 Per Page" at bounding box center [1002, 739] width 62 height 11
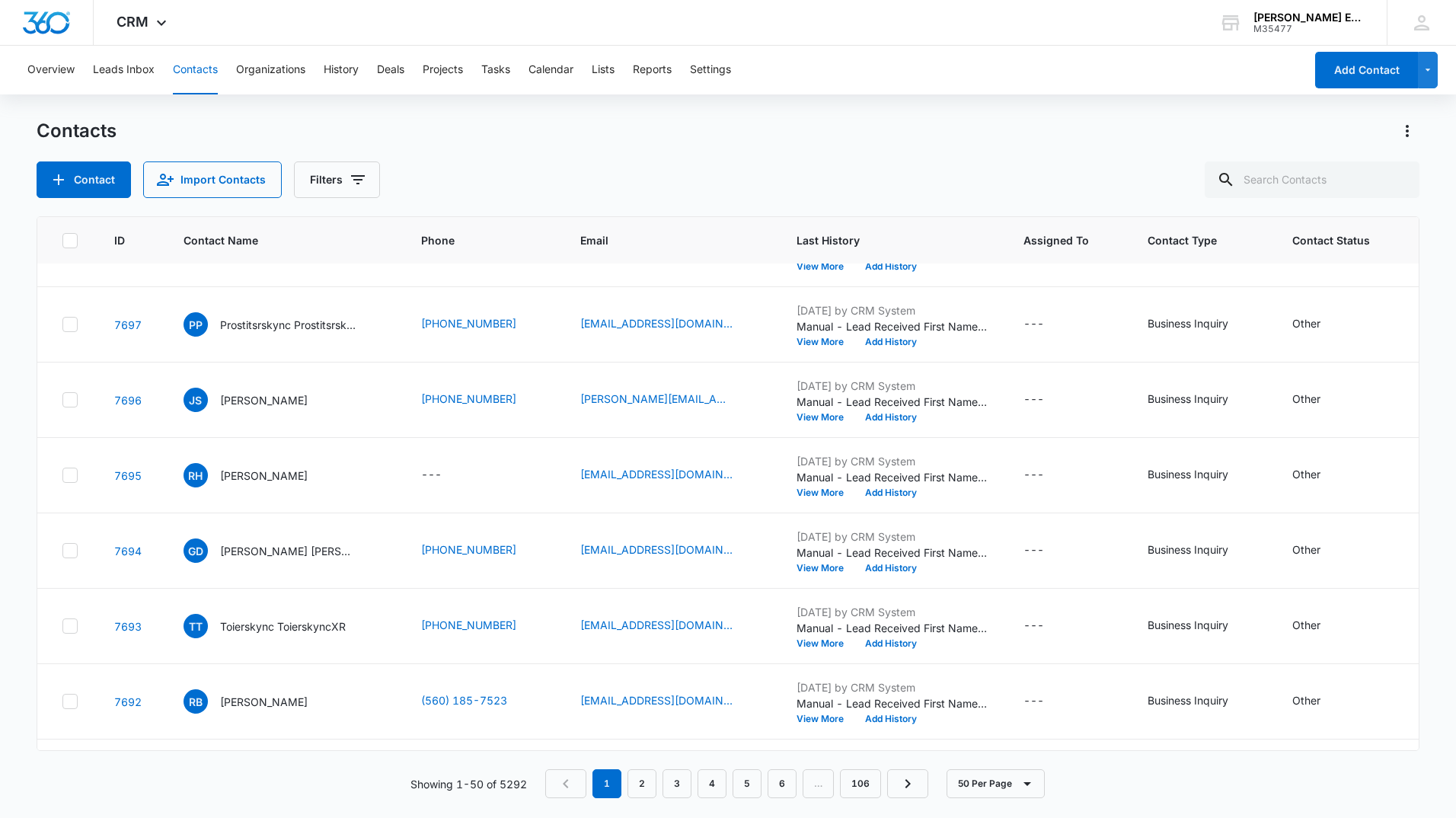
scroll to position [0, 0]
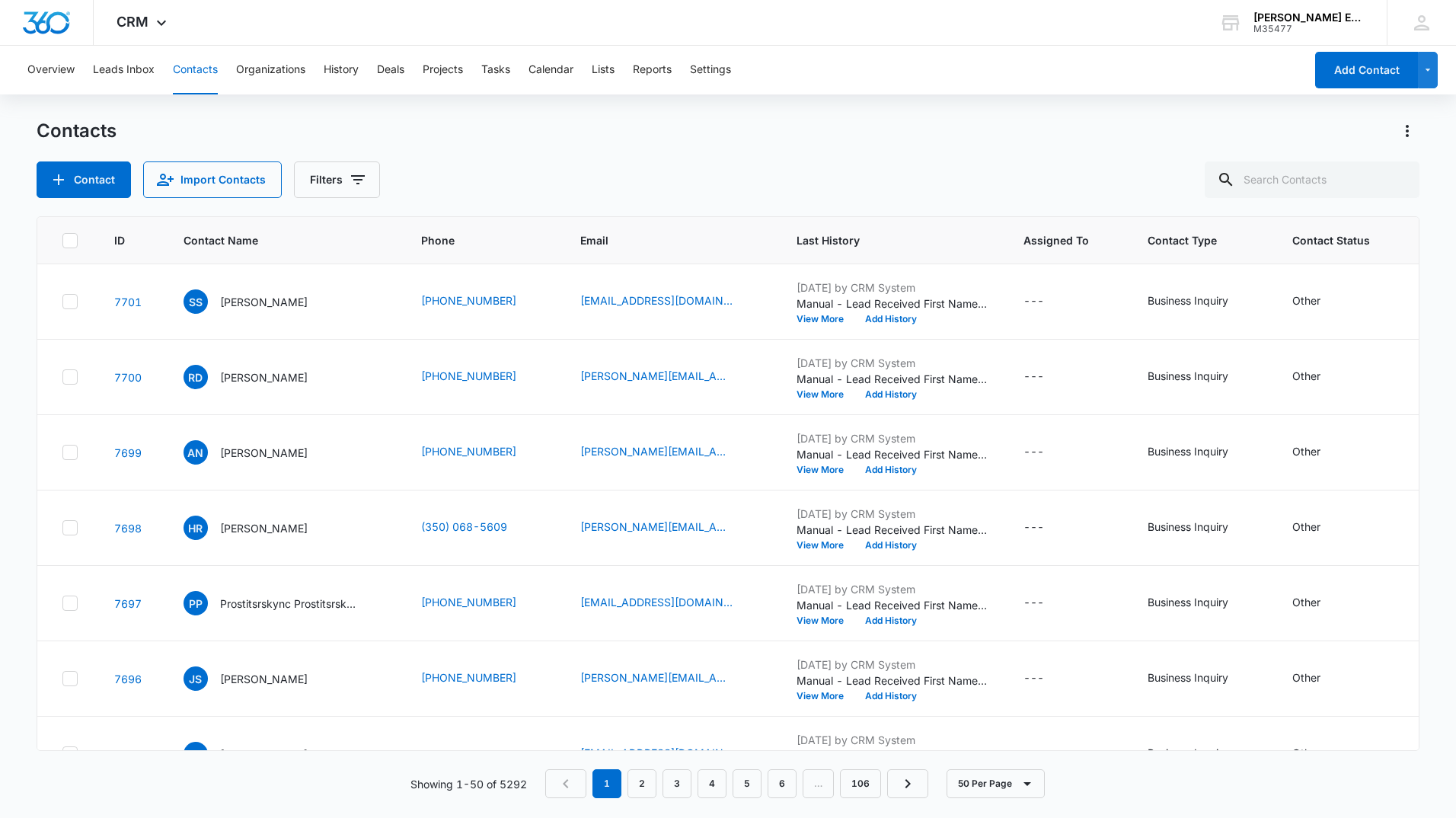
click at [71, 240] on icon at bounding box center [70, 241] width 9 height 7
click at [62, 240] on input "checkbox" at bounding box center [61, 240] width 1 height 1
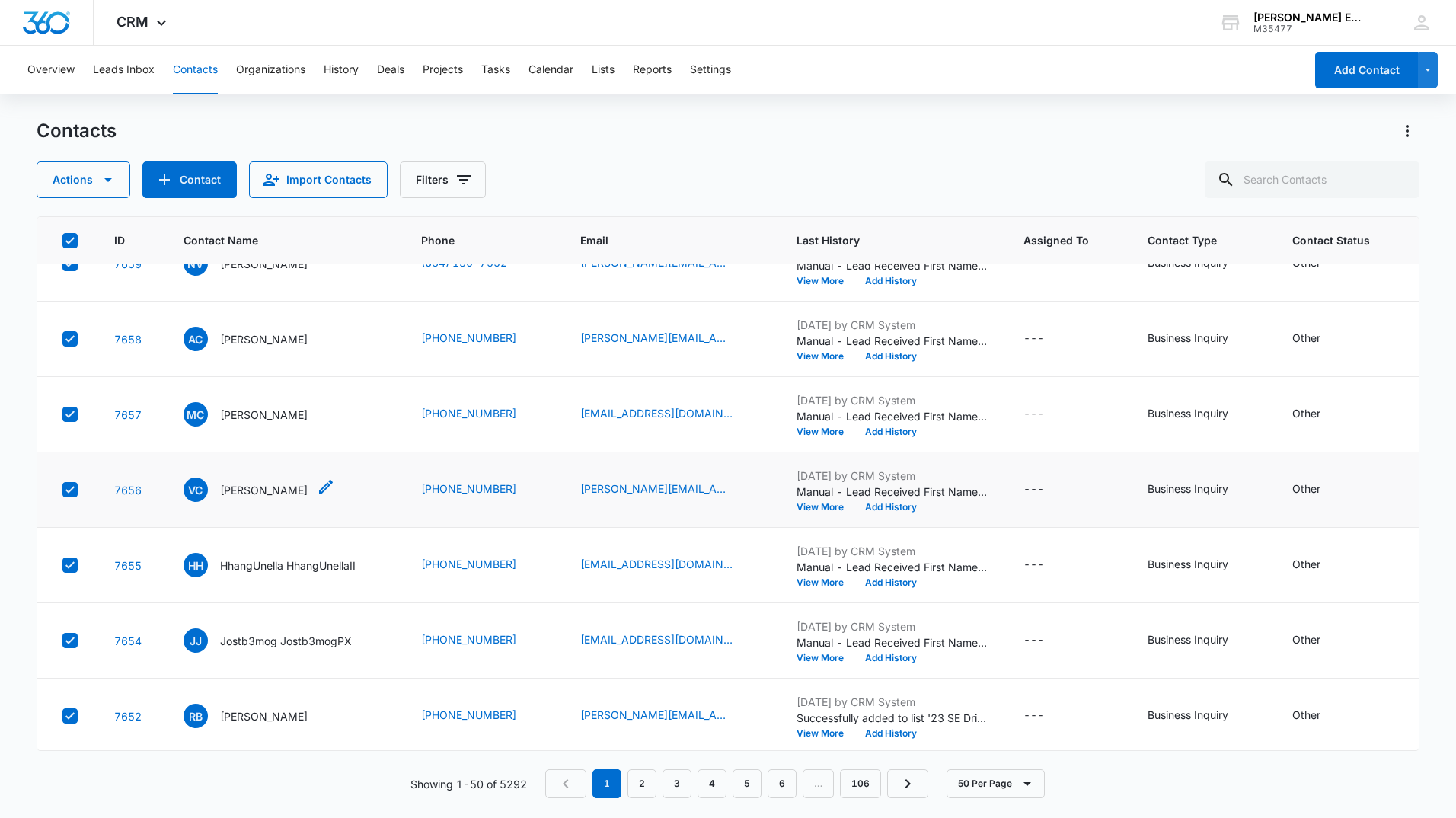
scroll to position [3295, 0]
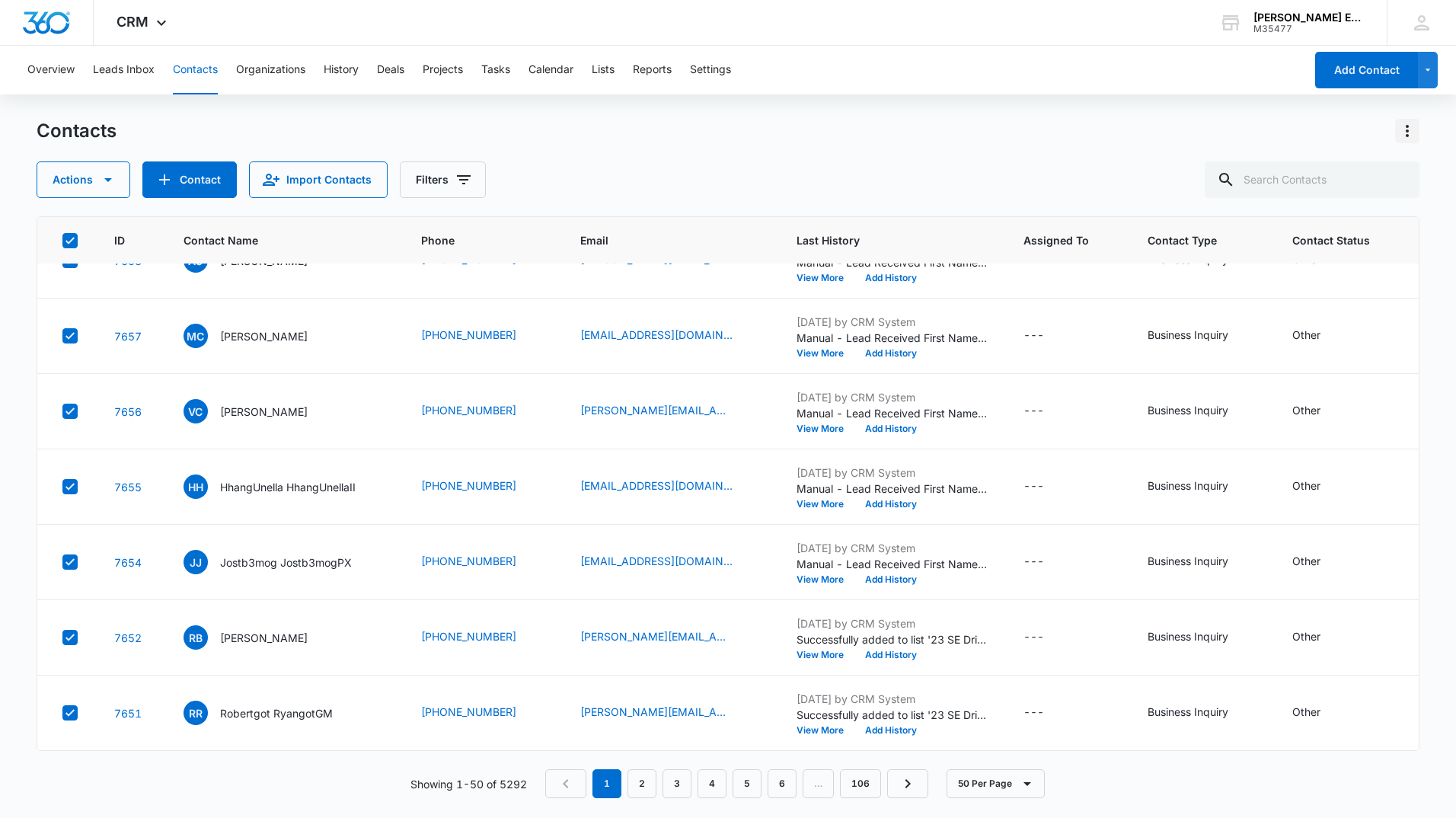
click at [1413, 130] on icon "Actions" at bounding box center [1407, 131] width 18 height 18
click at [1358, 216] on div "Export All Contacts" at bounding box center [1331, 219] width 100 height 11
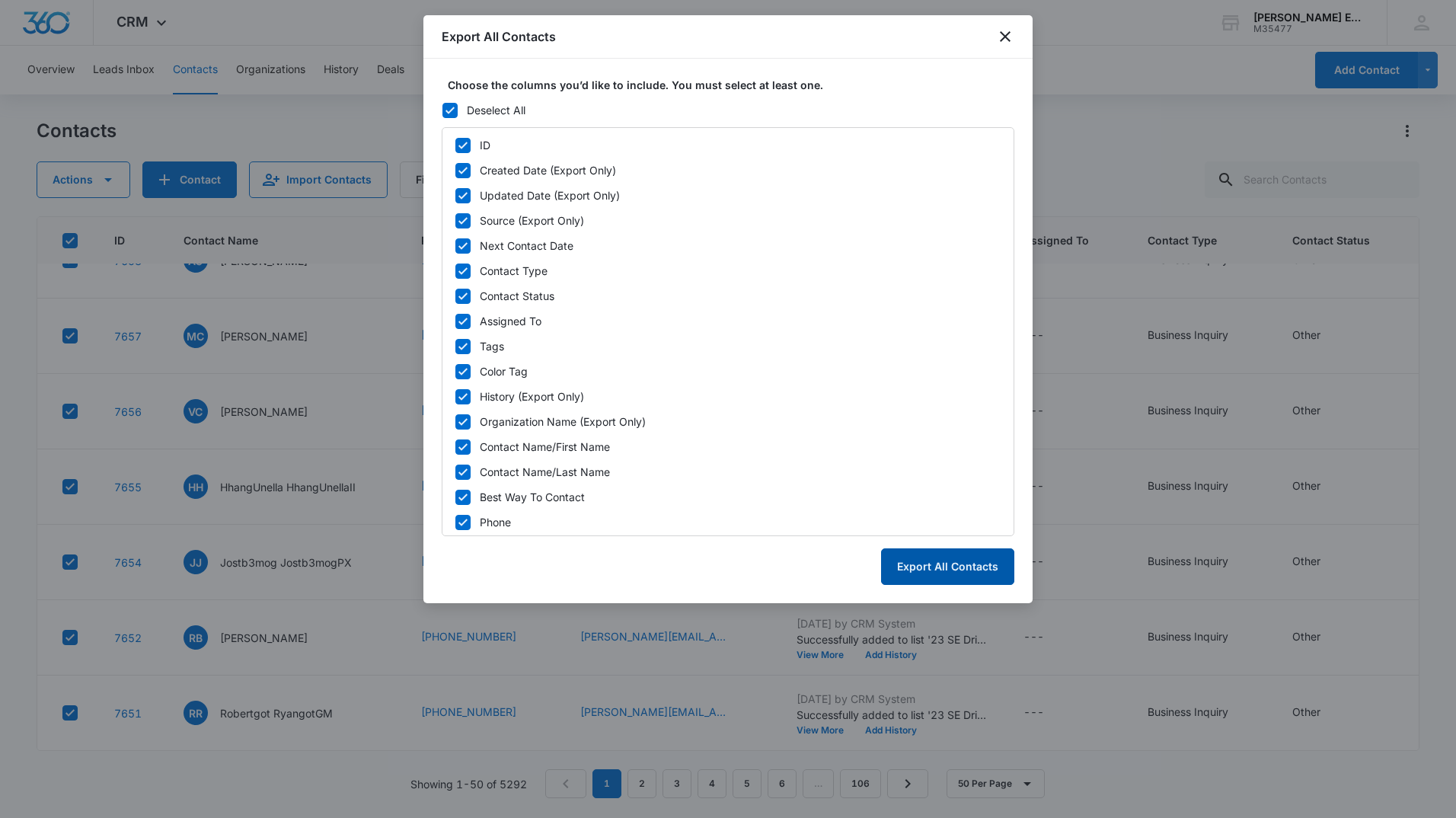
click at [966, 571] on button "Export All Contacts" at bounding box center [948, 566] width 133 height 37
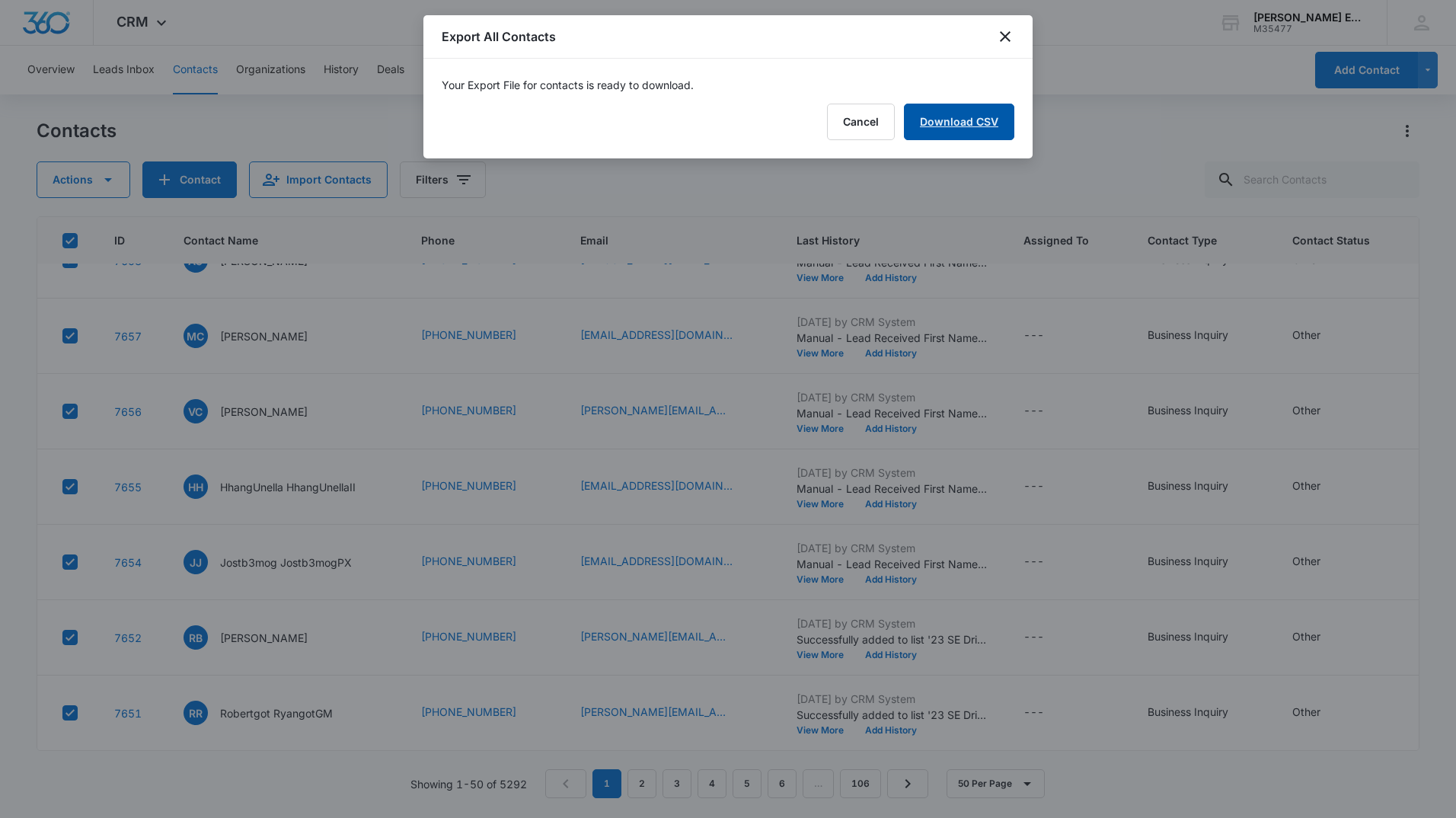
click at [976, 114] on link "Download CSV" at bounding box center [958, 122] width 110 height 37
